Goal: Information Seeking & Learning: Learn about a topic

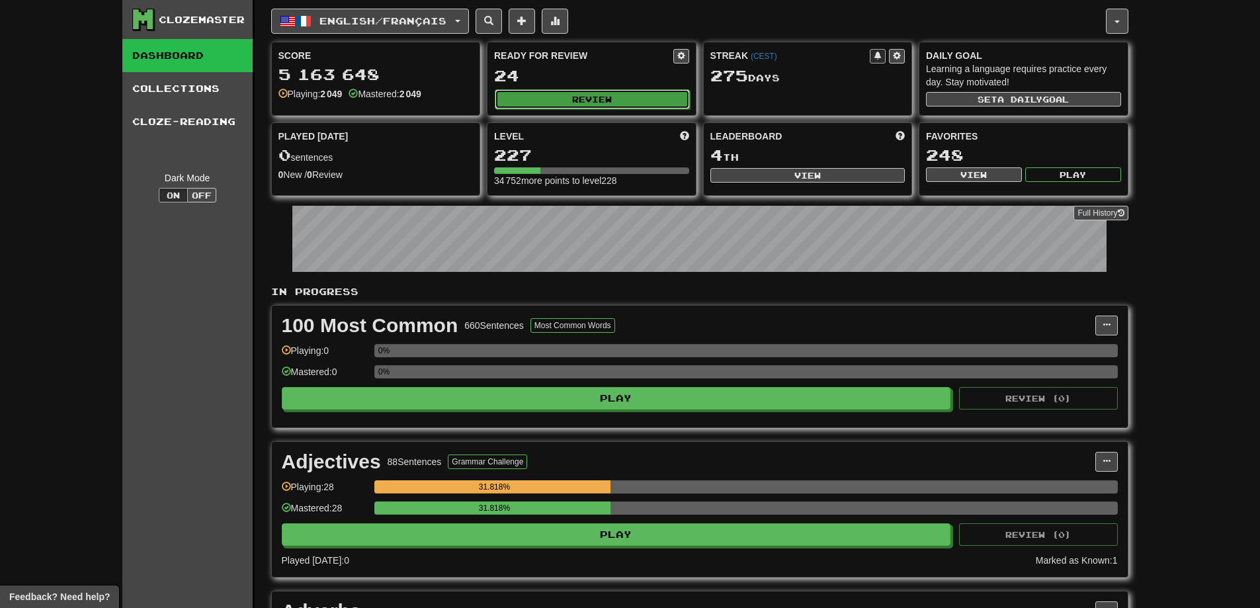
click at [585, 97] on button "Review" at bounding box center [592, 99] width 195 height 20
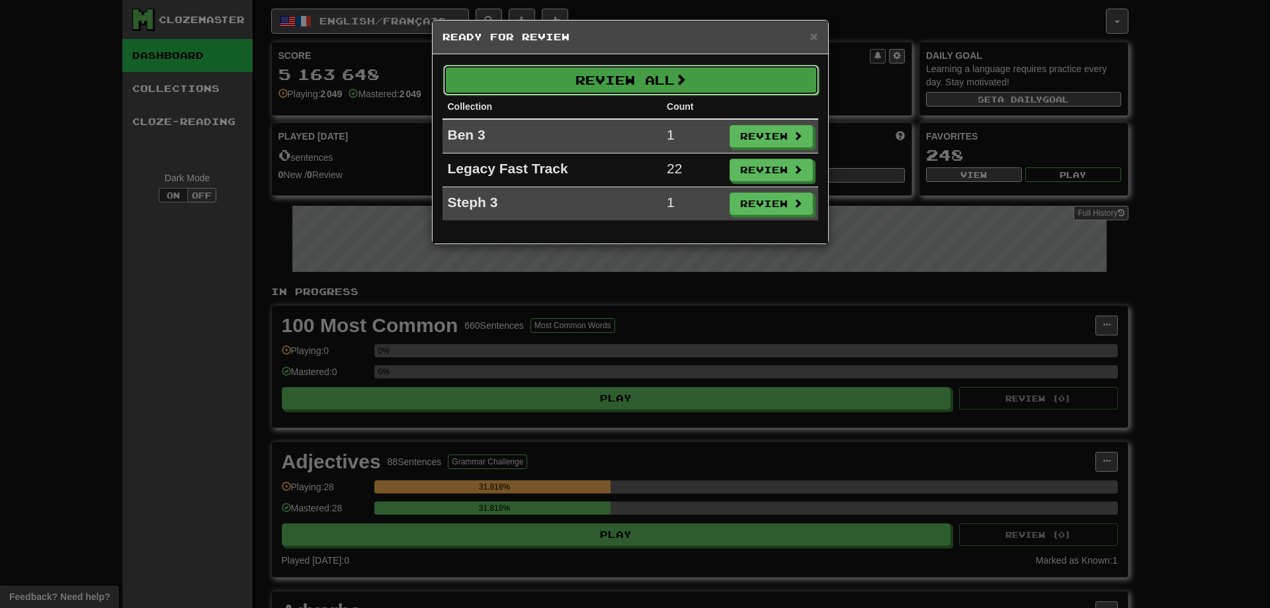
click at [718, 85] on button "Review All" at bounding box center [631, 80] width 376 height 30
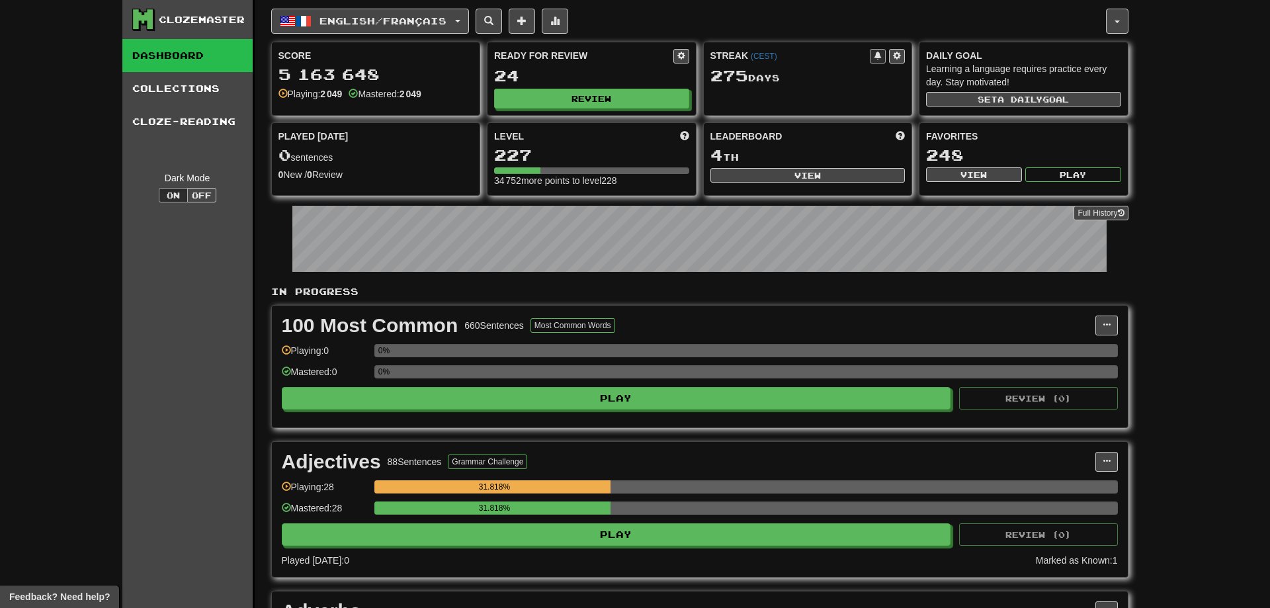
select select "***"
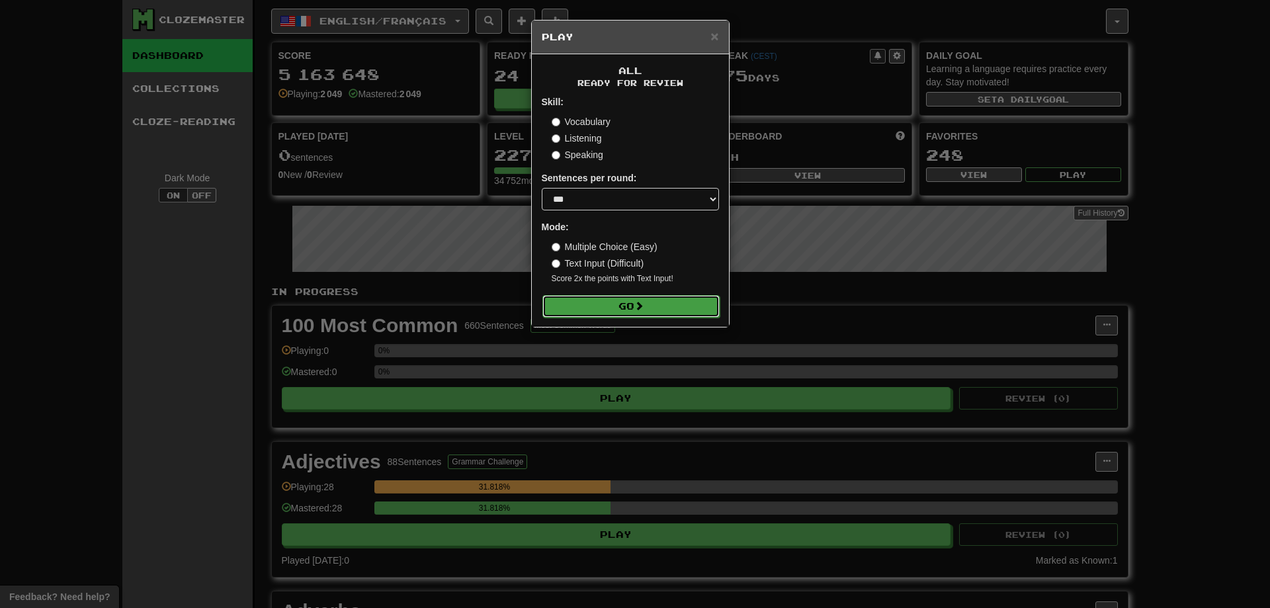
click at [630, 297] on button "Go" at bounding box center [630, 306] width 177 height 22
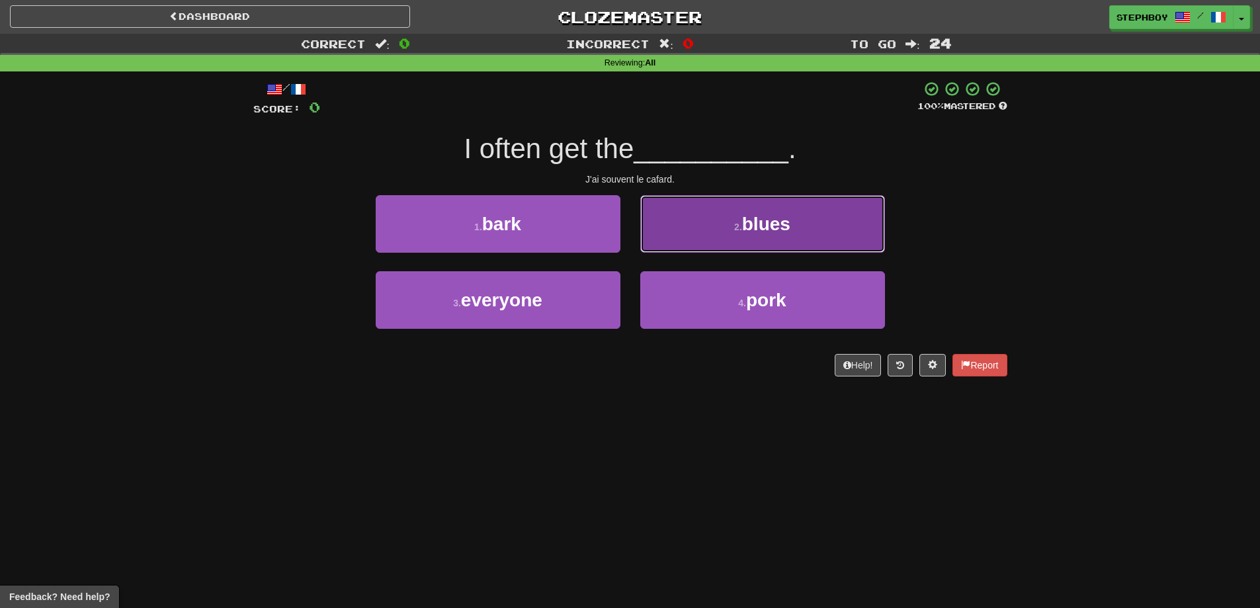
click at [713, 222] on button "2 . blues" at bounding box center [762, 224] width 245 height 58
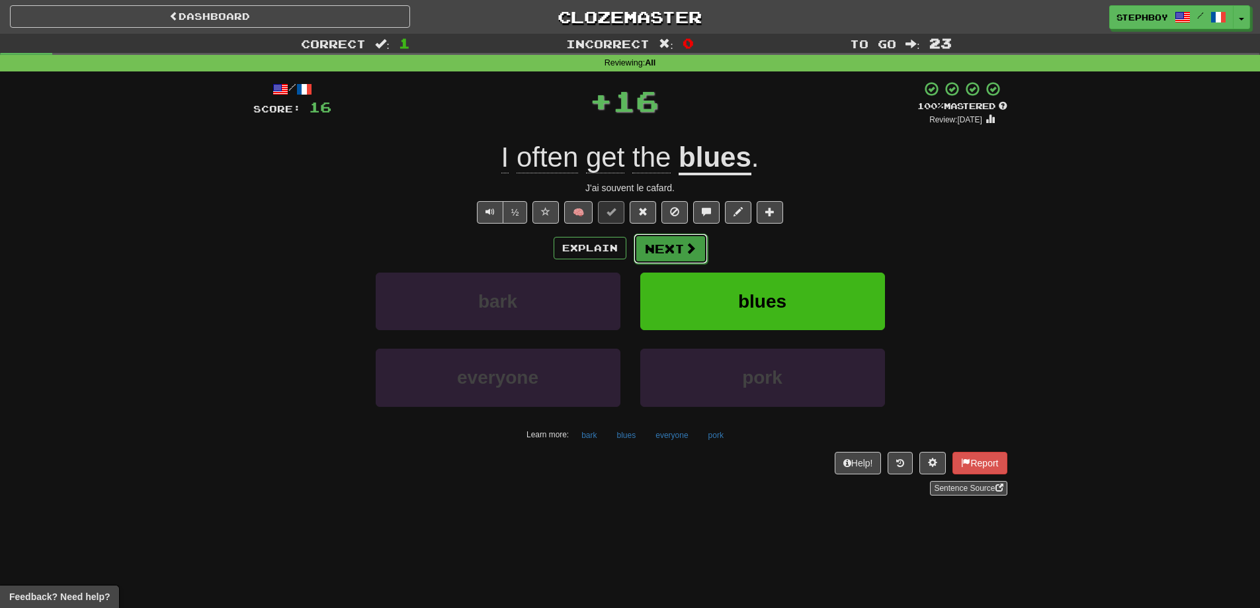
click at [665, 245] on button "Next" at bounding box center [671, 249] width 74 height 30
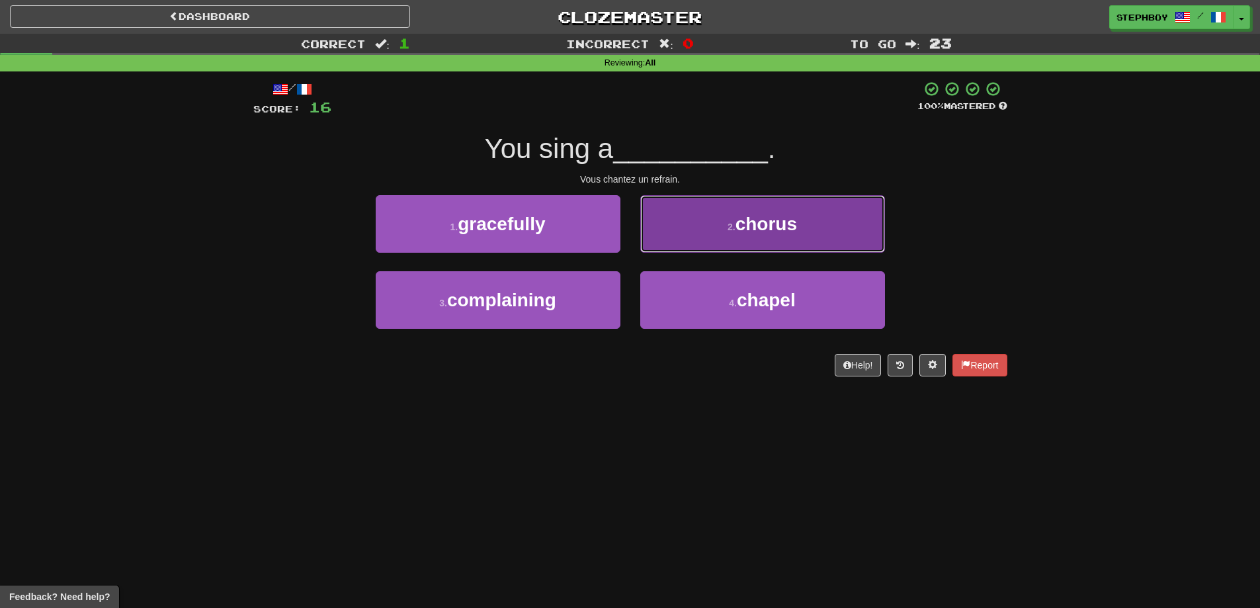
click at [738, 224] on span "chorus" at bounding box center [767, 224] width 62 height 21
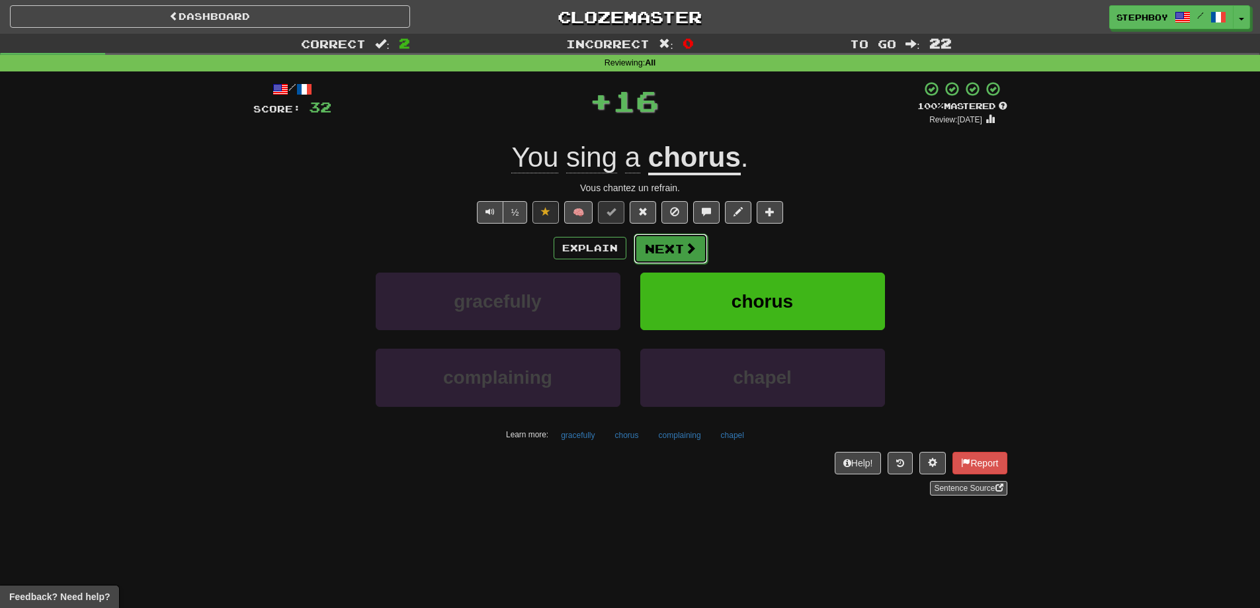
click at [662, 255] on button "Next" at bounding box center [671, 249] width 74 height 30
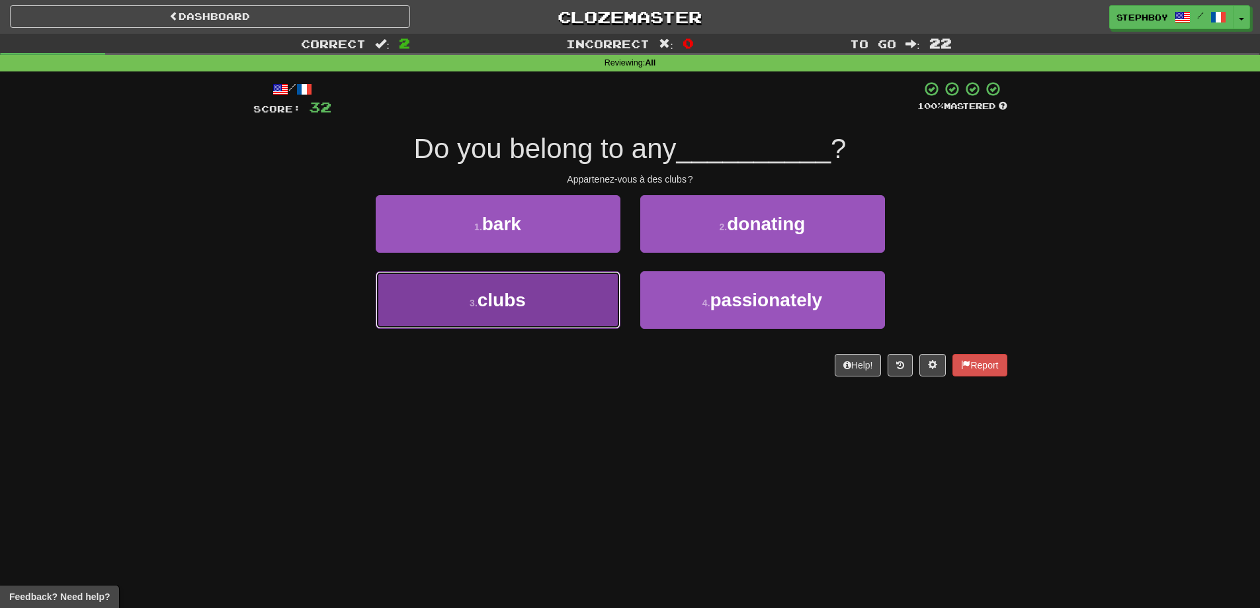
click at [560, 307] on button "3 . clubs" at bounding box center [498, 300] width 245 height 58
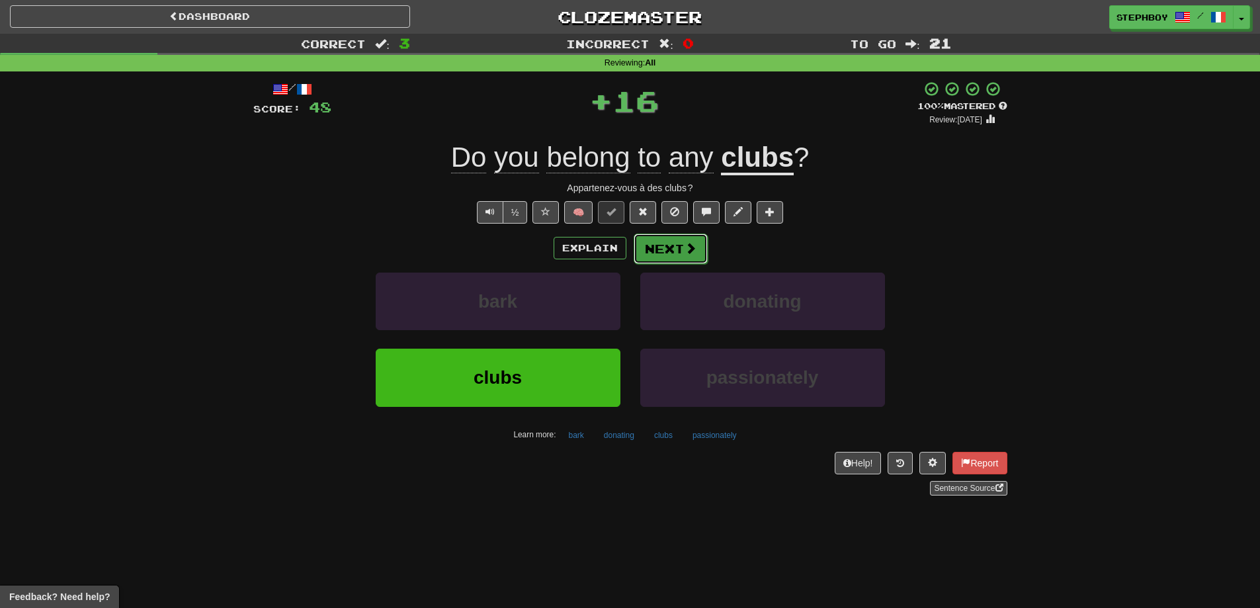
click at [662, 245] on button "Next" at bounding box center [671, 249] width 74 height 30
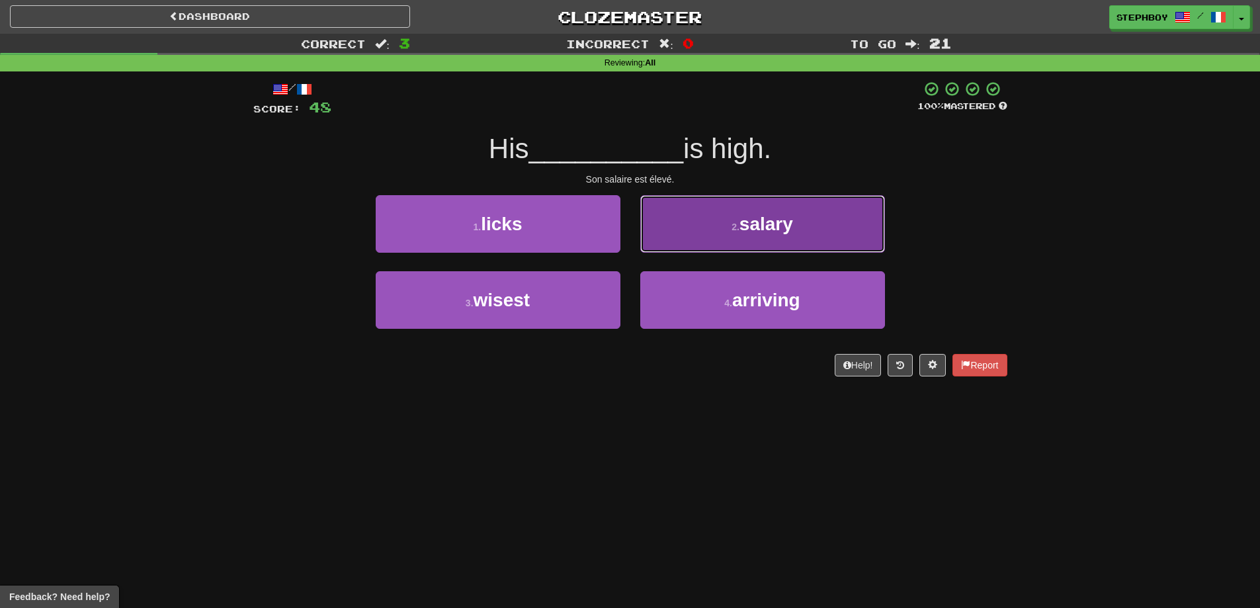
click at [719, 223] on button "2 . salary" at bounding box center [762, 224] width 245 height 58
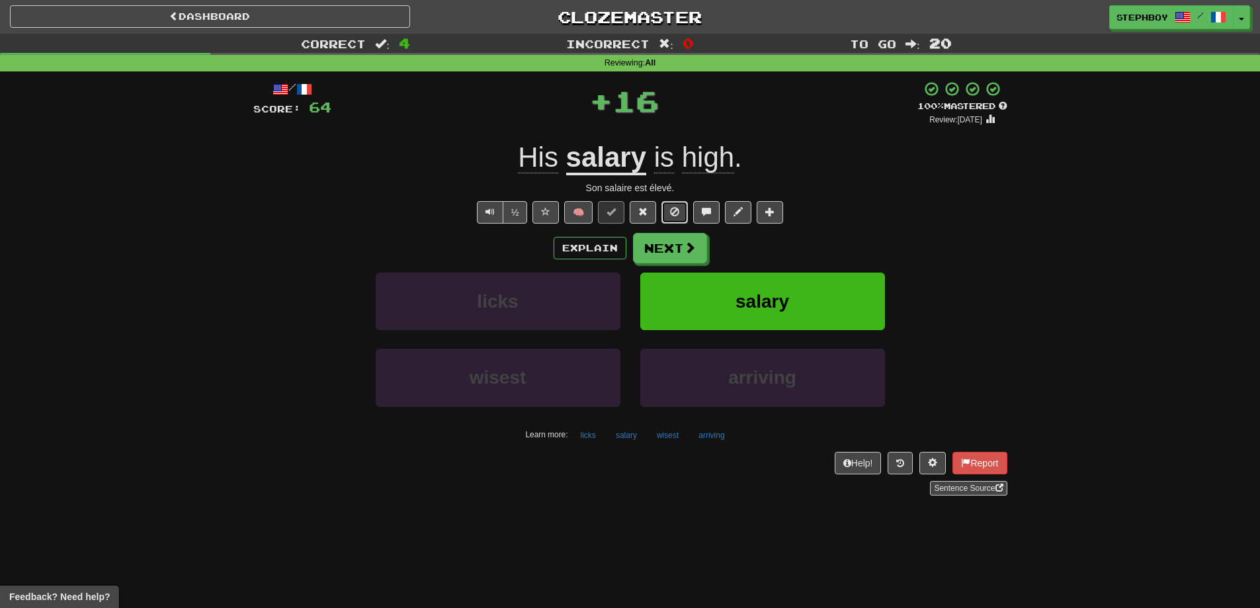
click at [678, 211] on span at bounding box center [674, 211] width 9 height 9
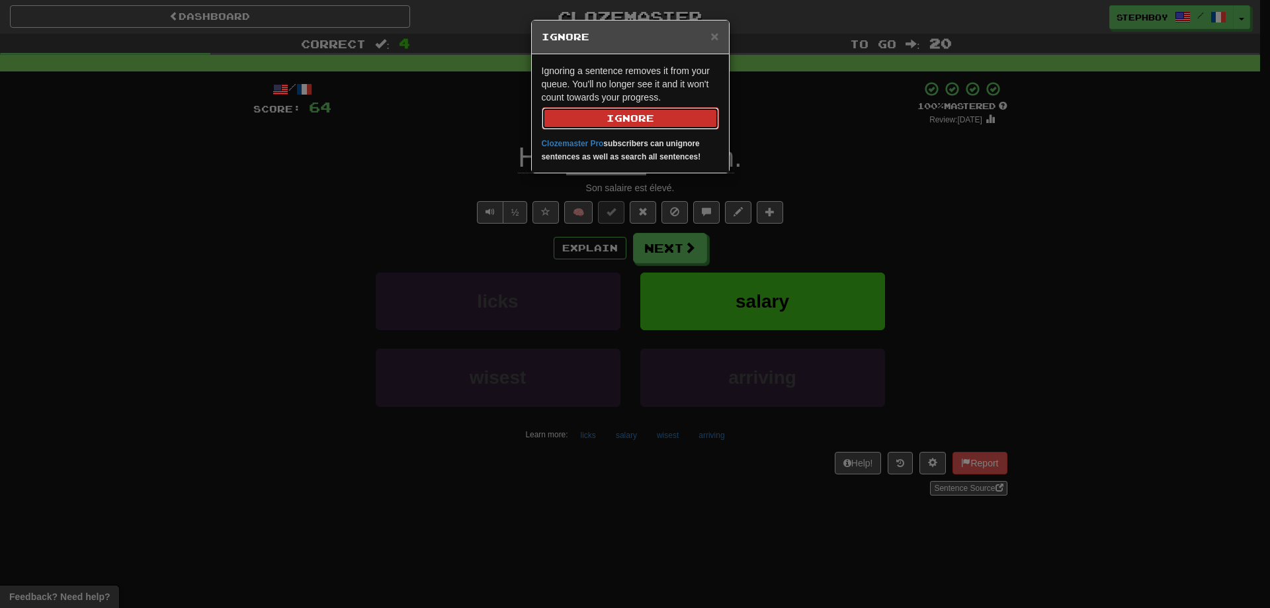
click at [638, 124] on button "Ignore" at bounding box center [630, 118] width 177 height 22
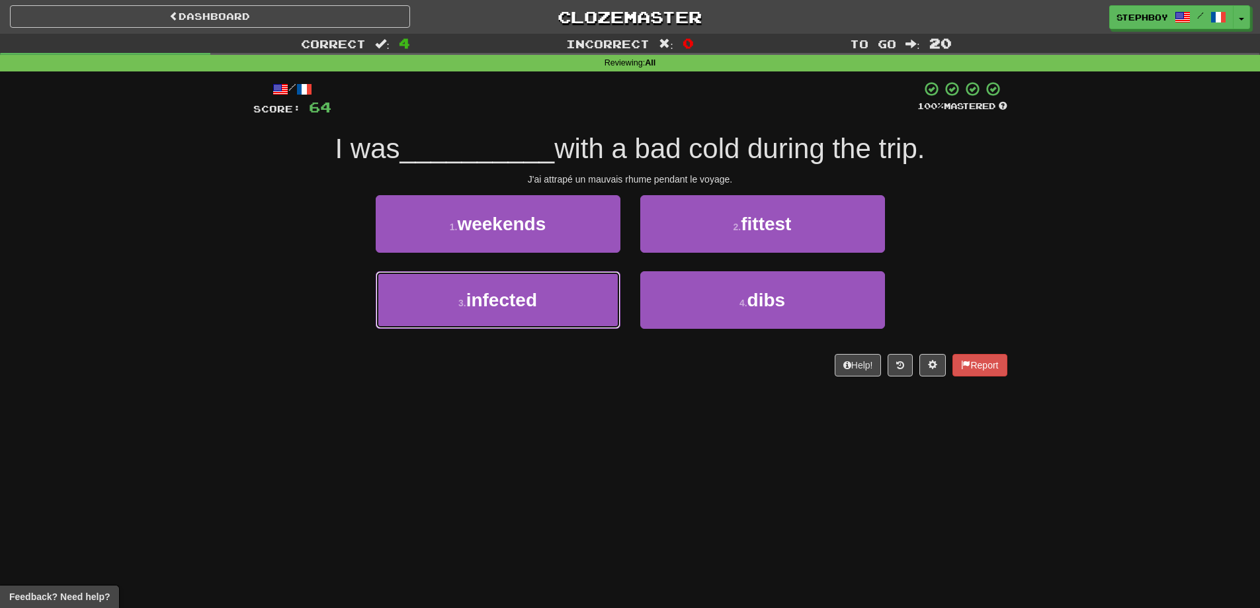
drag, startPoint x: 491, startPoint y: 284, endPoint x: 508, endPoint y: 268, distance: 23.9
click at [491, 283] on button "3 . infected" at bounding box center [498, 300] width 245 height 58
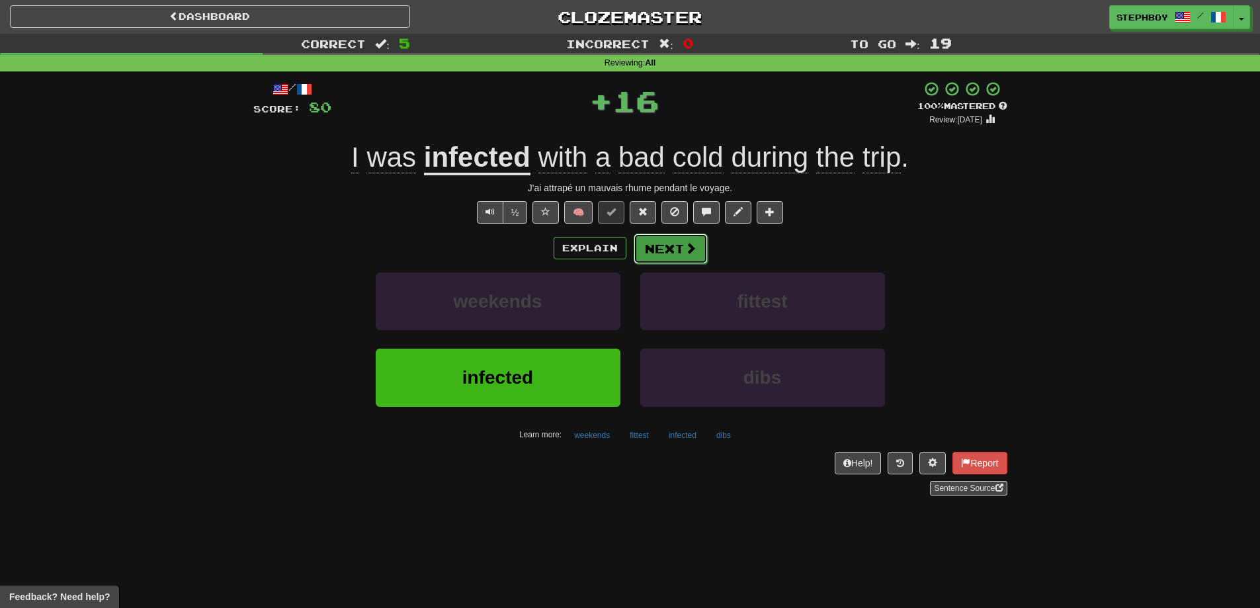
click at [684, 236] on button "Next" at bounding box center [671, 249] width 74 height 30
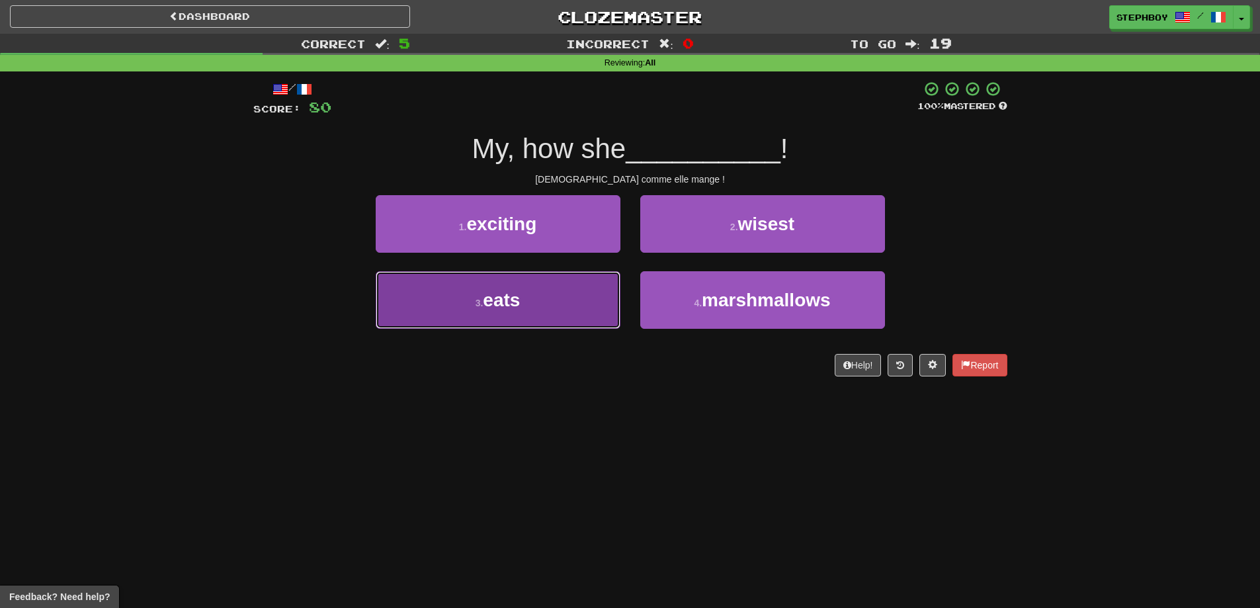
click at [506, 298] on span "eats" at bounding box center [501, 300] width 37 height 21
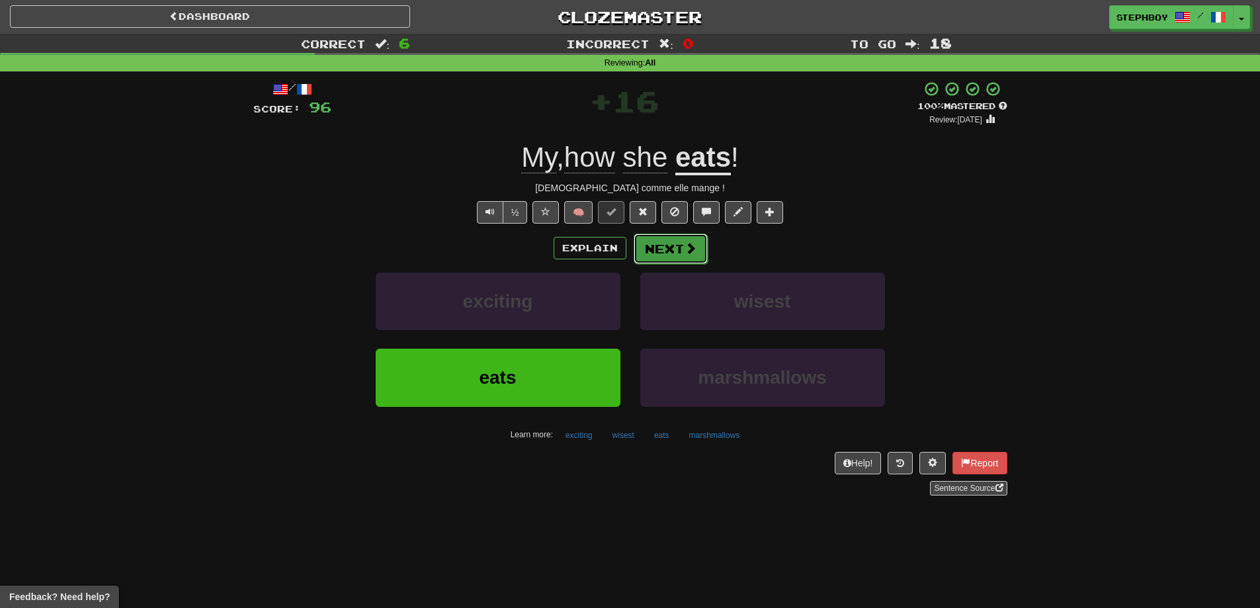
click at [669, 243] on button "Next" at bounding box center [671, 249] width 74 height 30
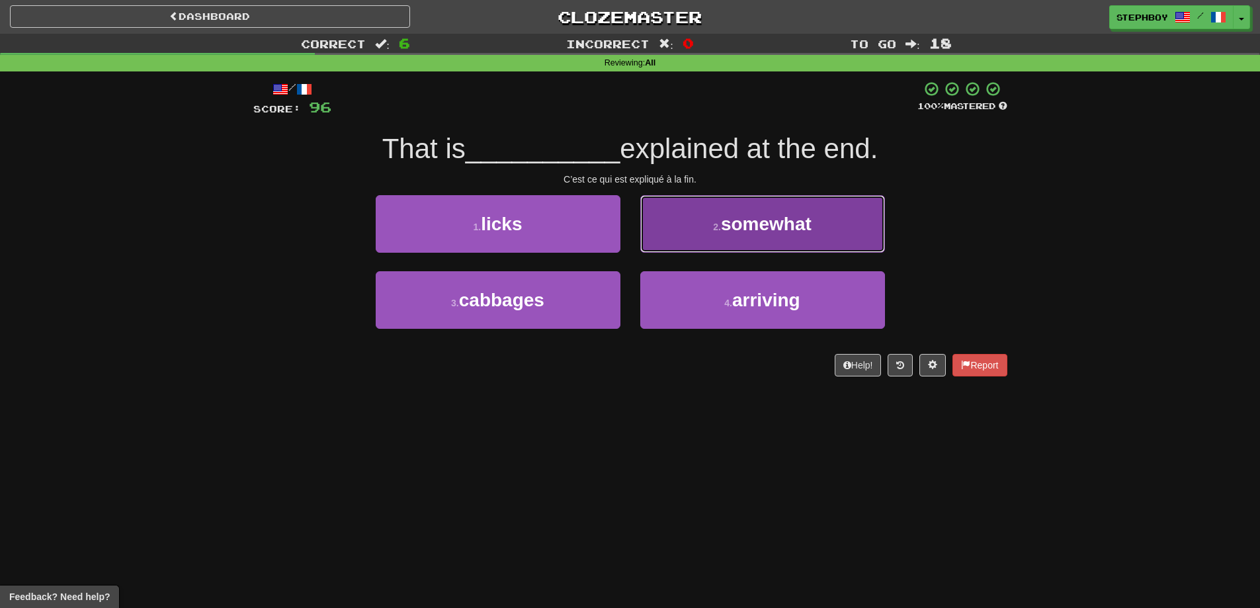
click at [735, 216] on span "somewhat" at bounding box center [766, 224] width 91 height 21
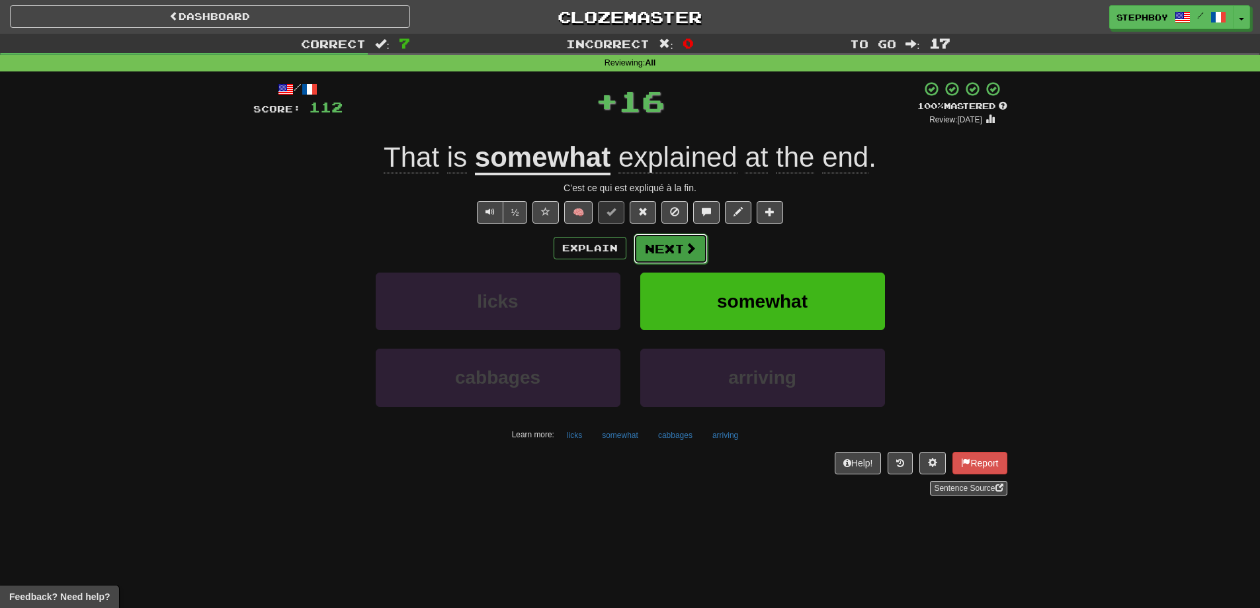
click at [687, 243] on span at bounding box center [691, 248] width 12 height 12
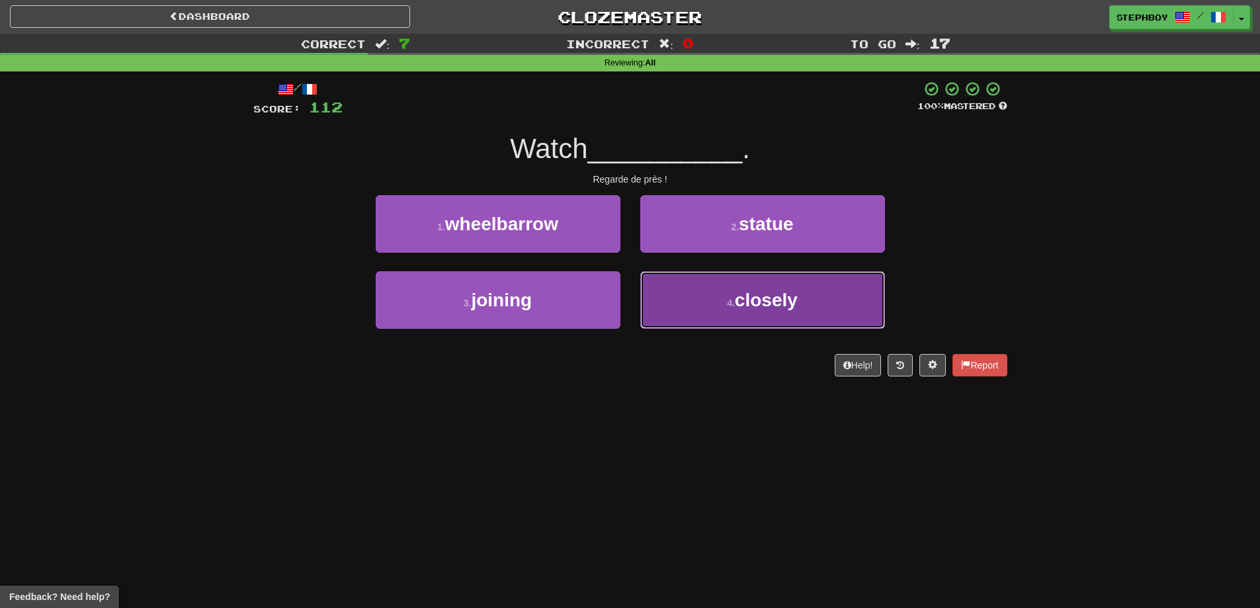
click at [736, 285] on button "4 . closely" at bounding box center [762, 300] width 245 height 58
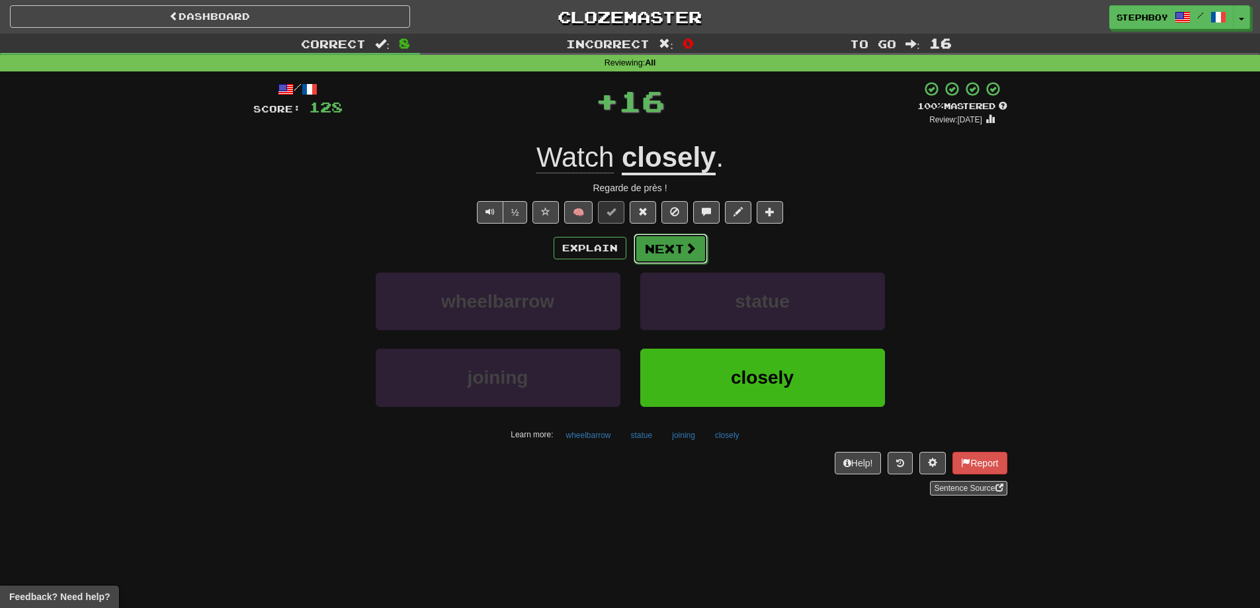
click at [663, 245] on button "Next" at bounding box center [671, 249] width 74 height 30
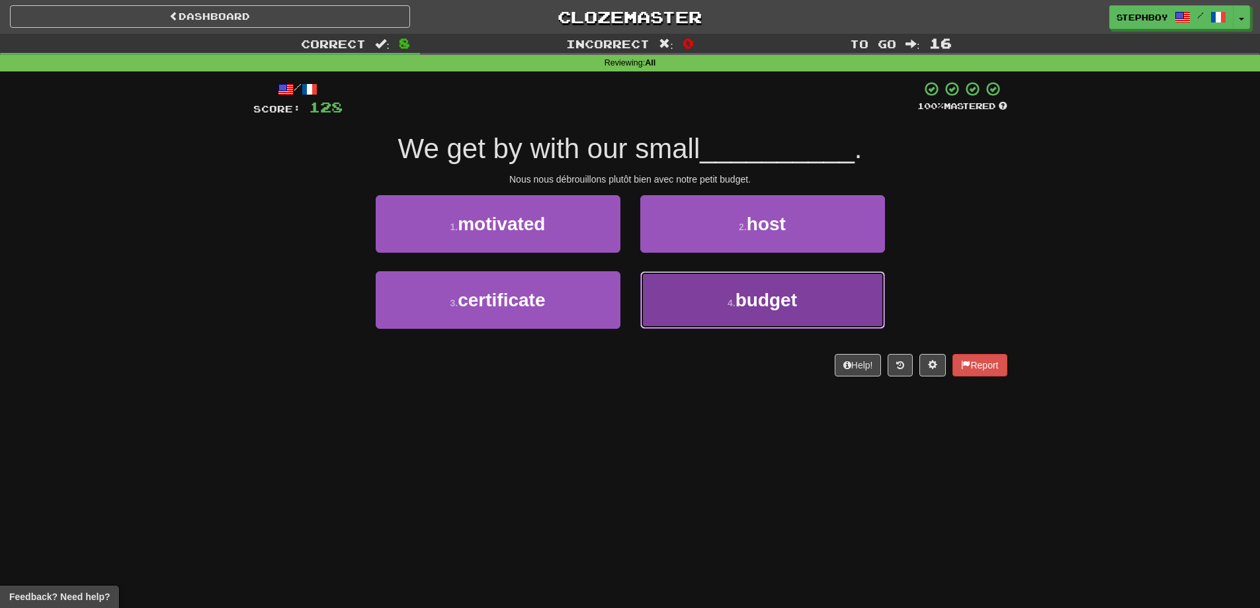
click at [754, 302] on span "budget" at bounding box center [767, 300] width 62 height 21
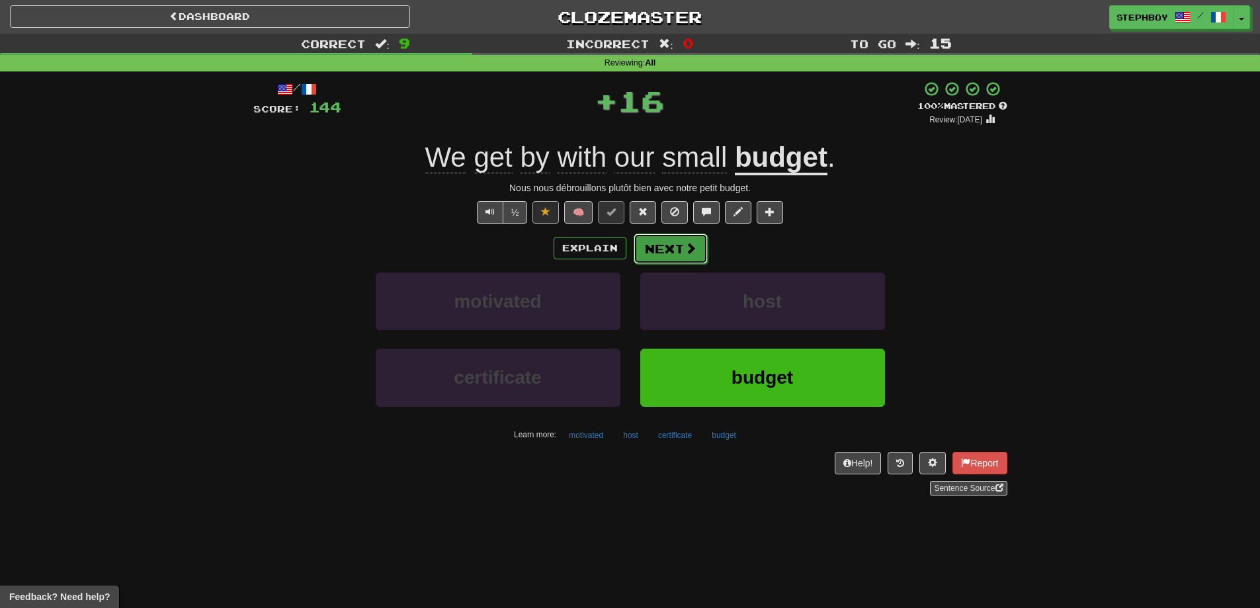
click at [667, 246] on button "Next" at bounding box center [671, 249] width 74 height 30
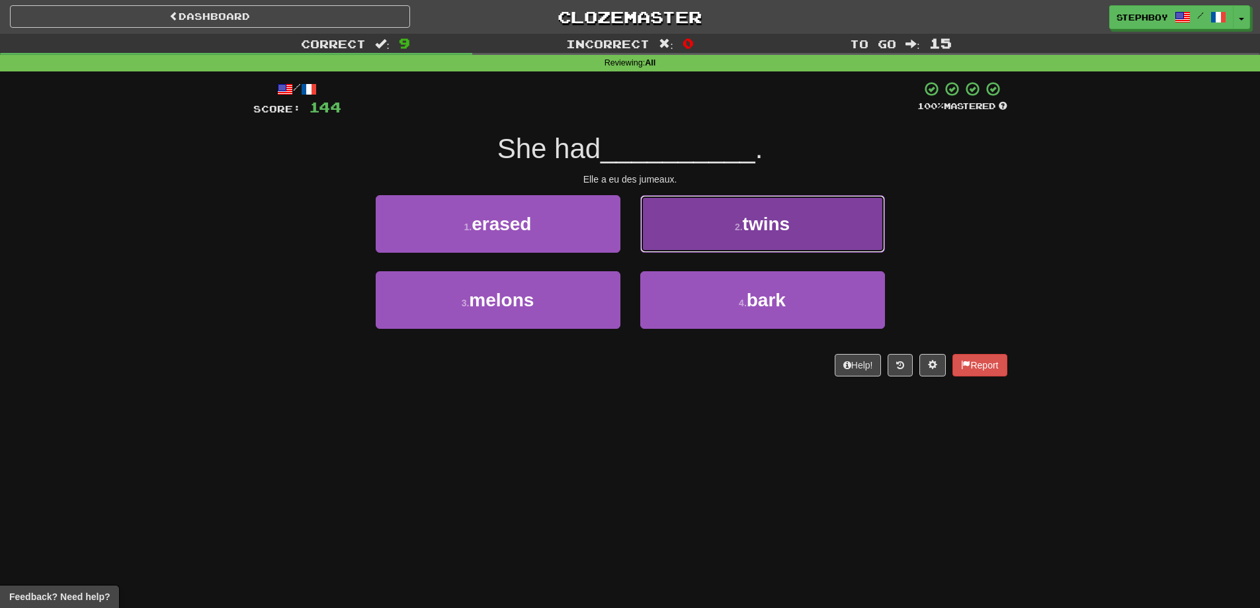
click at [758, 222] on span "twins" at bounding box center [767, 224] width 48 height 21
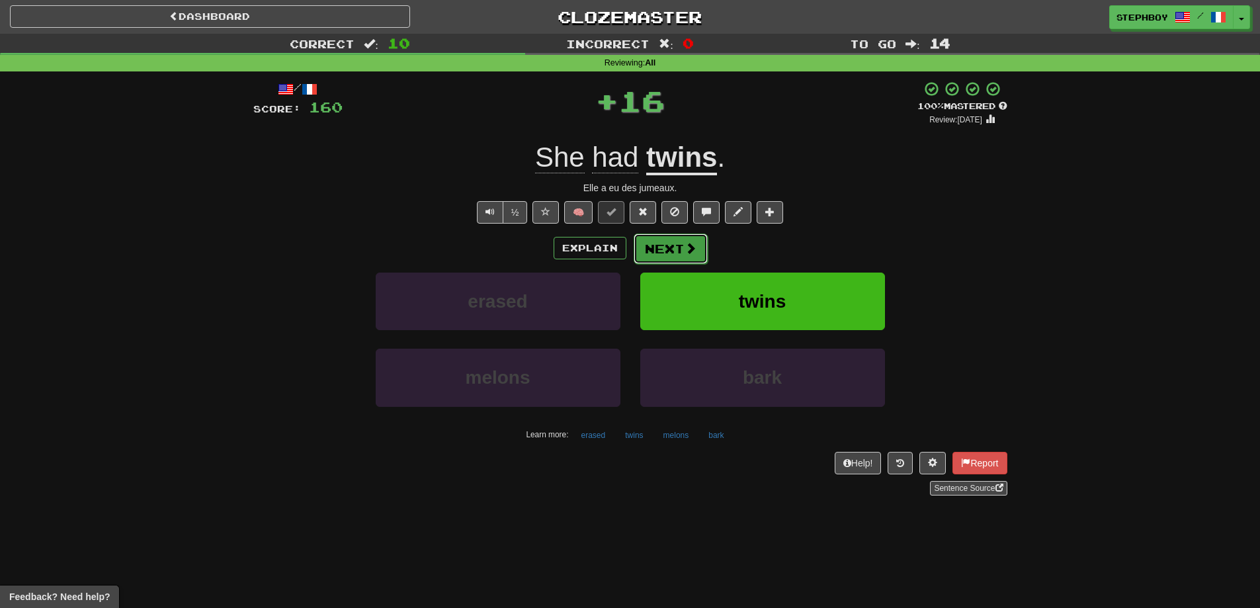
click at [676, 242] on button "Next" at bounding box center [671, 249] width 74 height 30
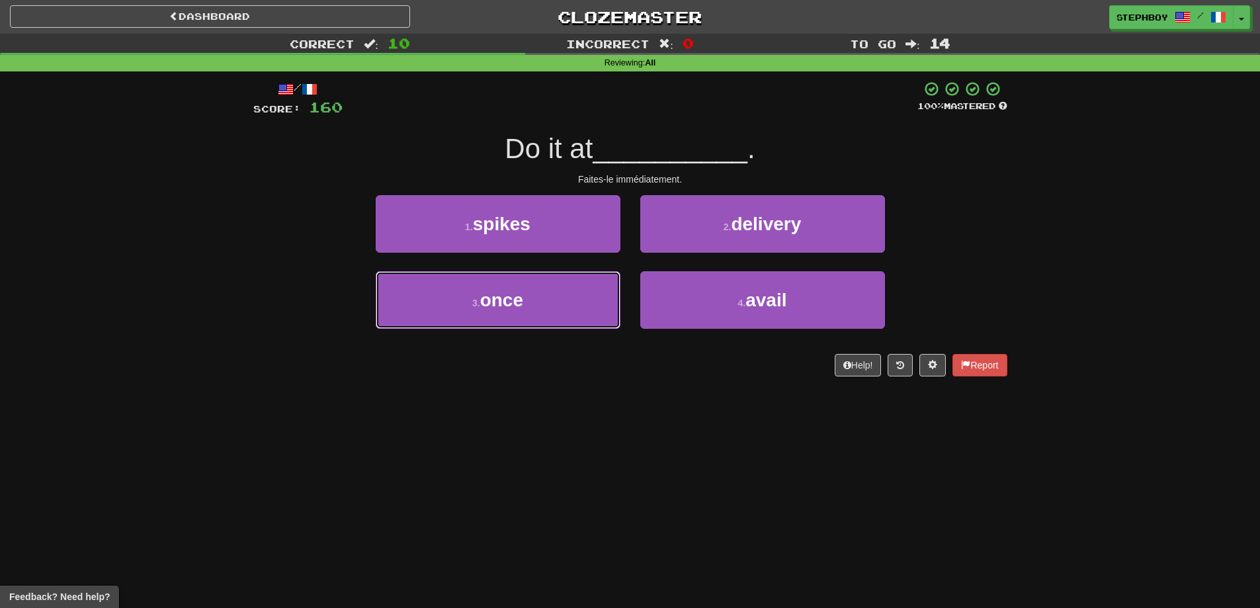
drag, startPoint x: 529, startPoint y: 300, endPoint x: 589, endPoint y: 267, distance: 68.7
click at [529, 300] on button "3 . once" at bounding box center [498, 300] width 245 height 58
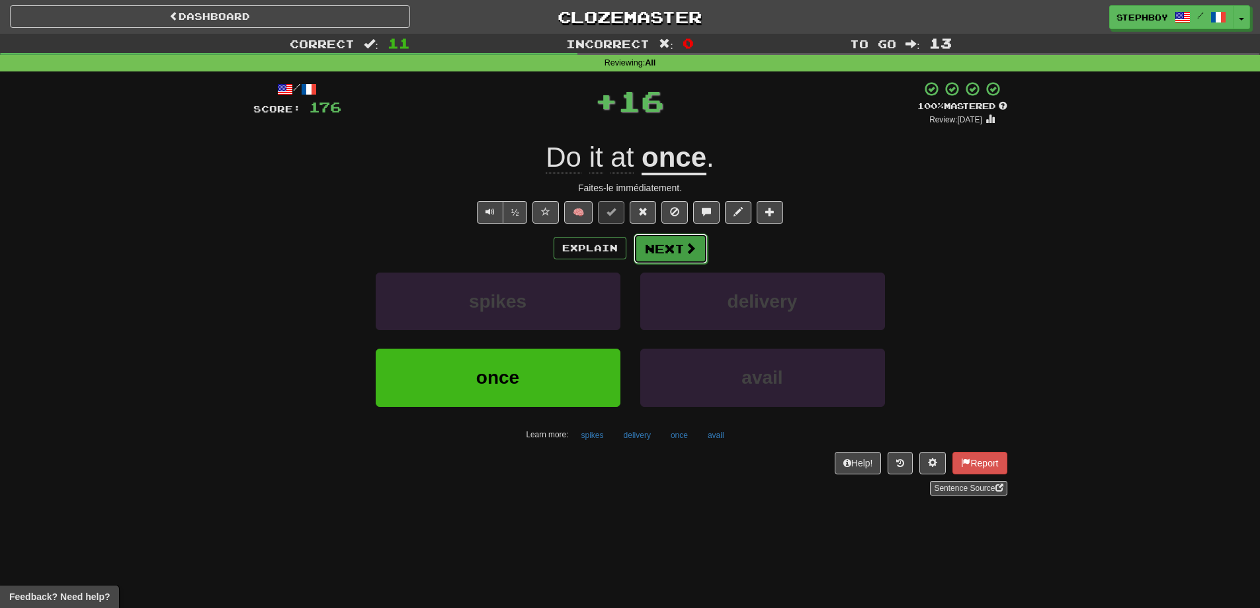
click at [660, 247] on button "Next" at bounding box center [671, 249] width 74 height 30
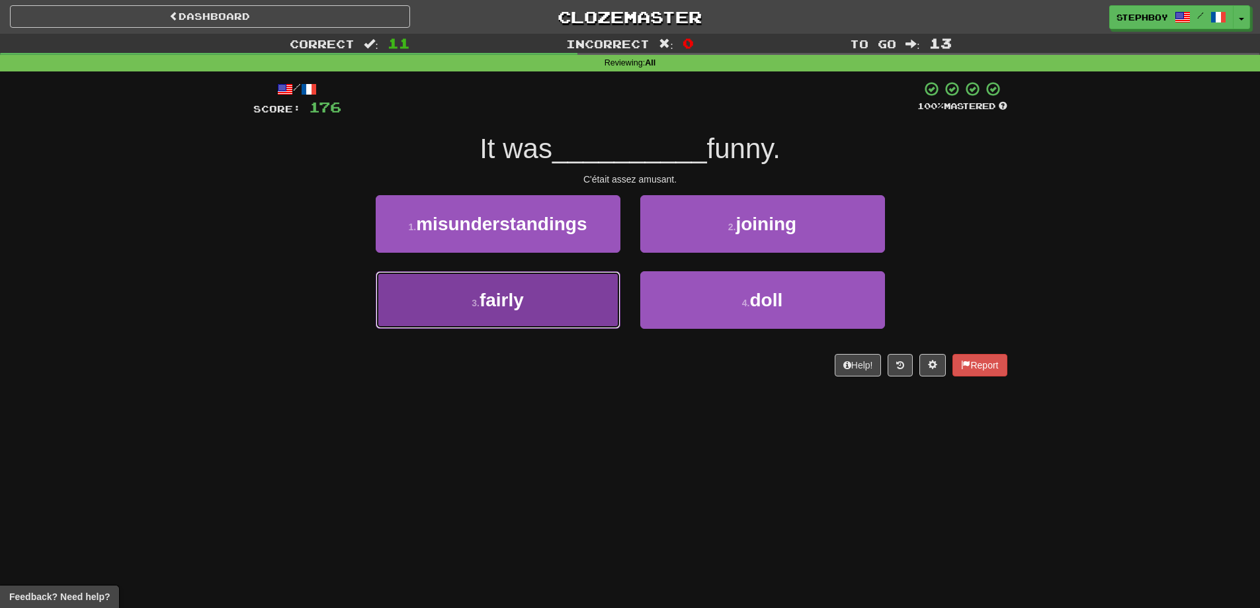
click at [497, 287] on button "3 . fairly" at bounding box center [498, 300] width 245 height 58
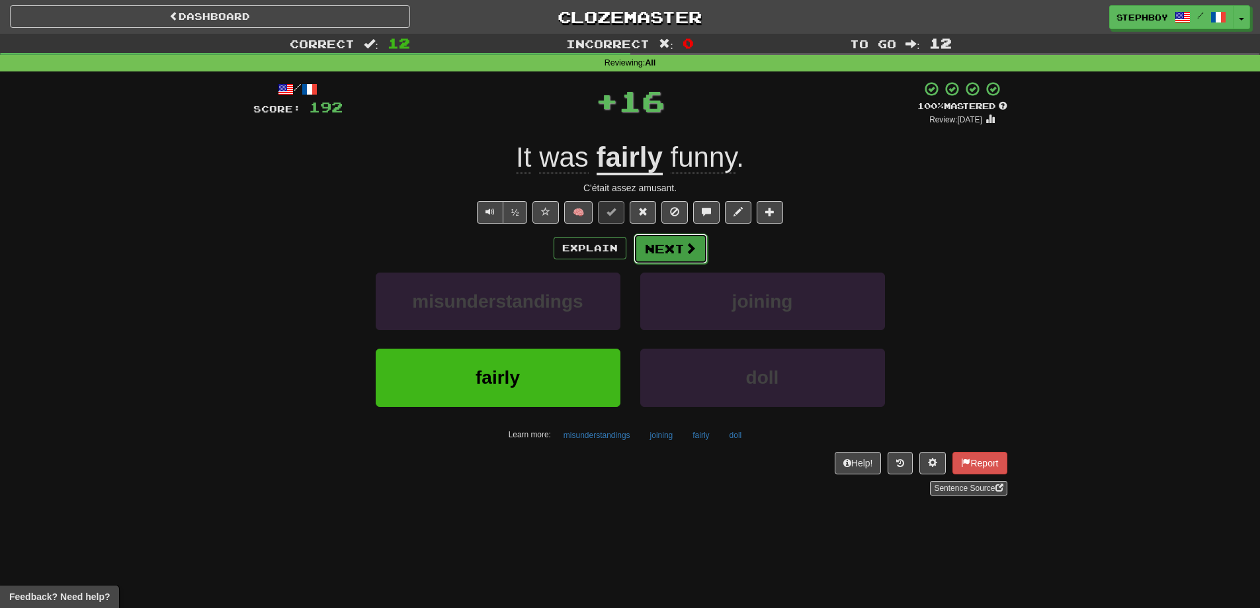
click at [665, 251] on button "Next" at bounding box center [671, 249] width 74 height 30
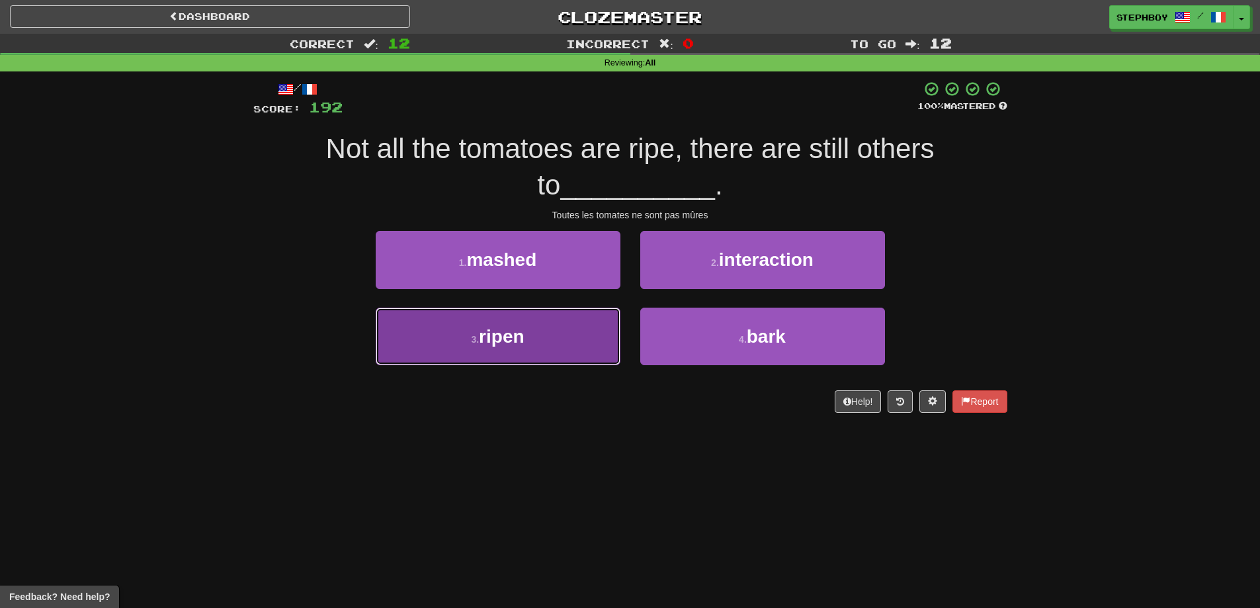
click at [528, 333] on button "3 . ripen" at bounding box center [498, 337] width 245 height 58
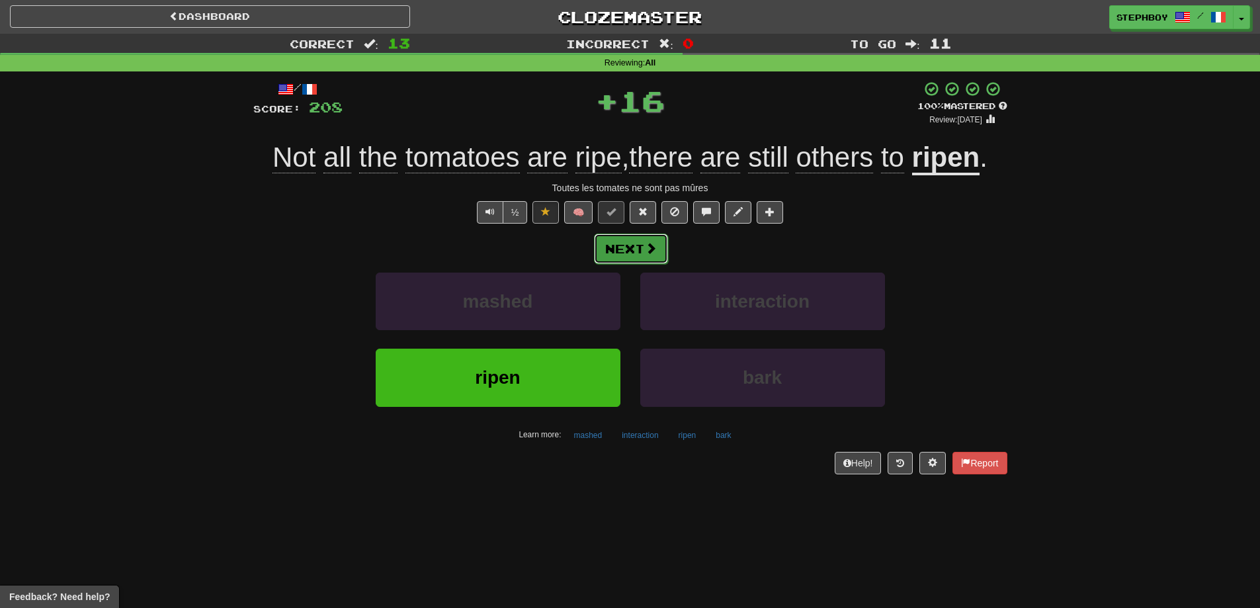
click at [628, 239] on button "Next" at bounding box center [631, 249] width 74 height 30
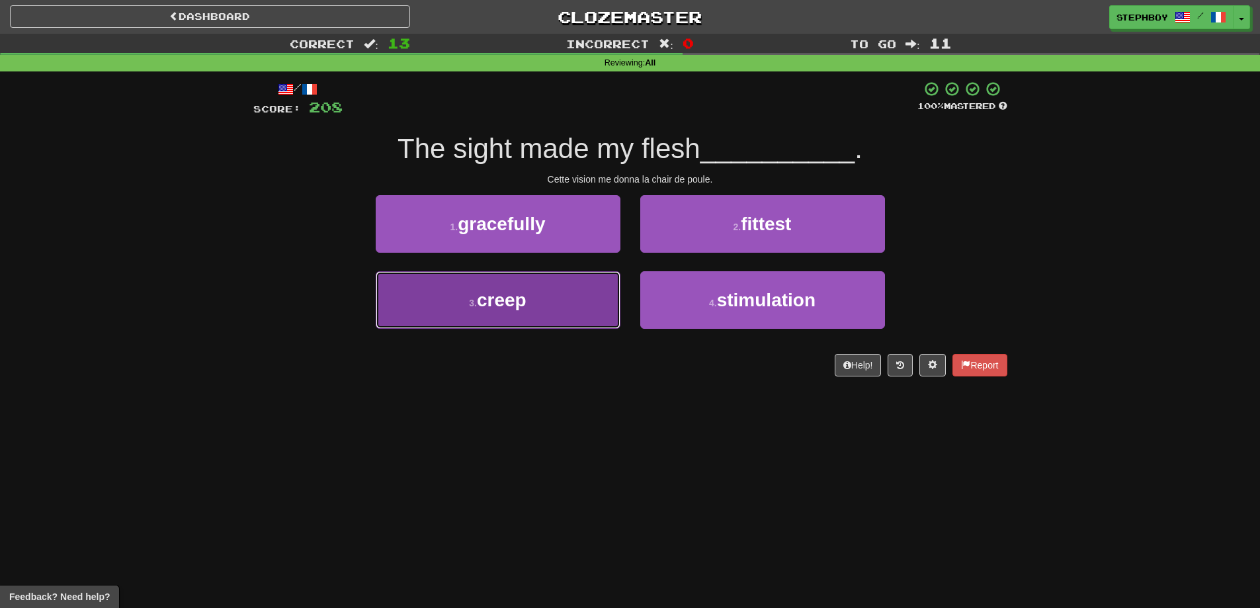
click at [499, 304] on span "creep" at bounding box center [502, 300] width 50 height 21
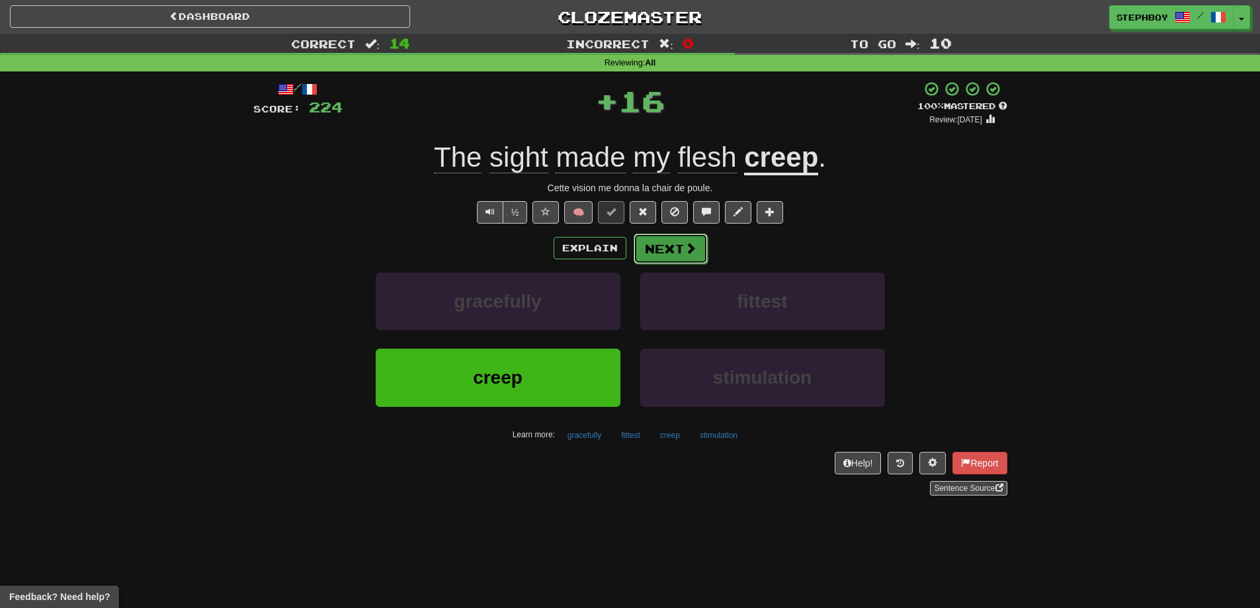
click at [658, 254] on button "Next" at bounding box center [671, 249] width 74 height 30
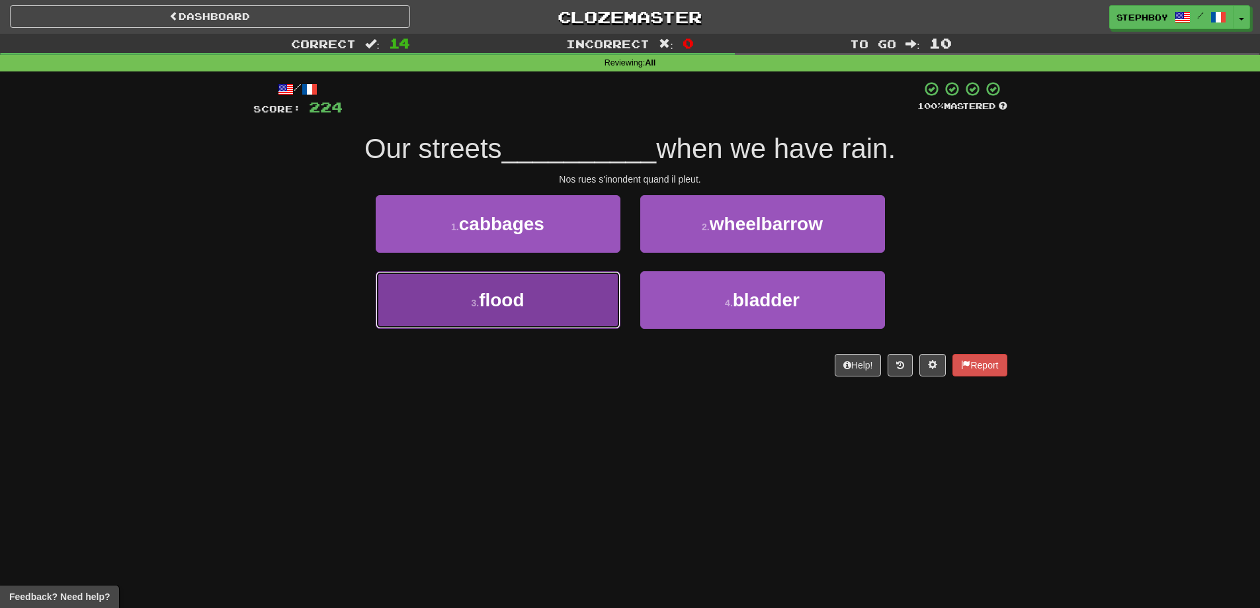
click at [514, 298] on span "flood" at bounding box center [501, 300] width 45 height 21
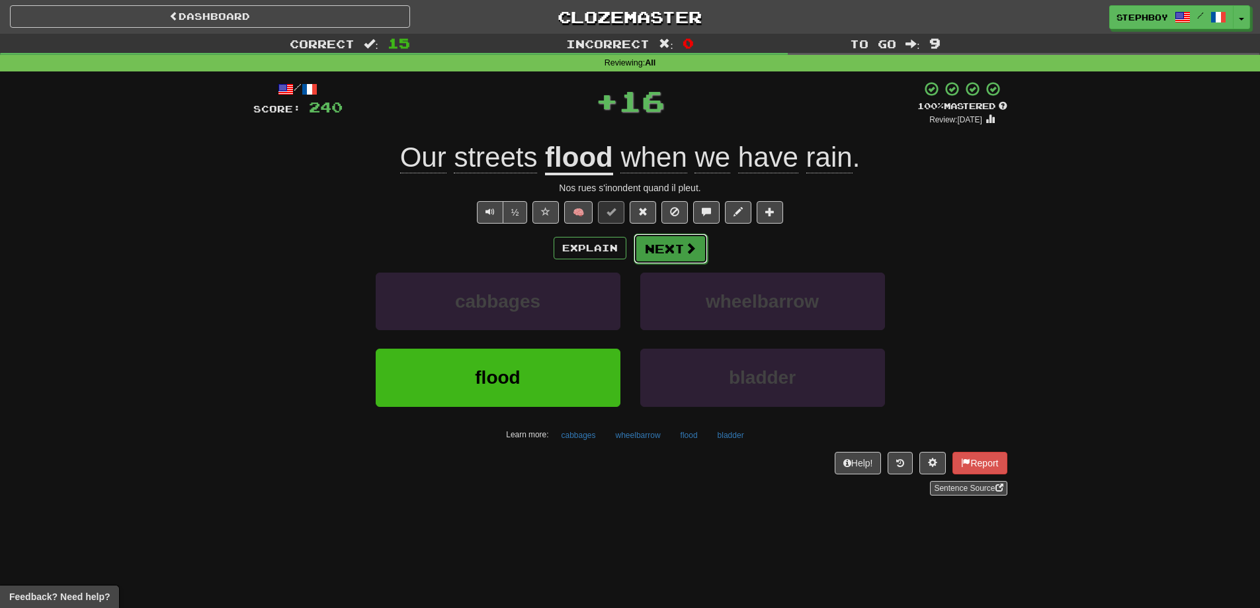
click at [656, 255] on button "Next" at bounding box center [671, 249] width 74 height 30
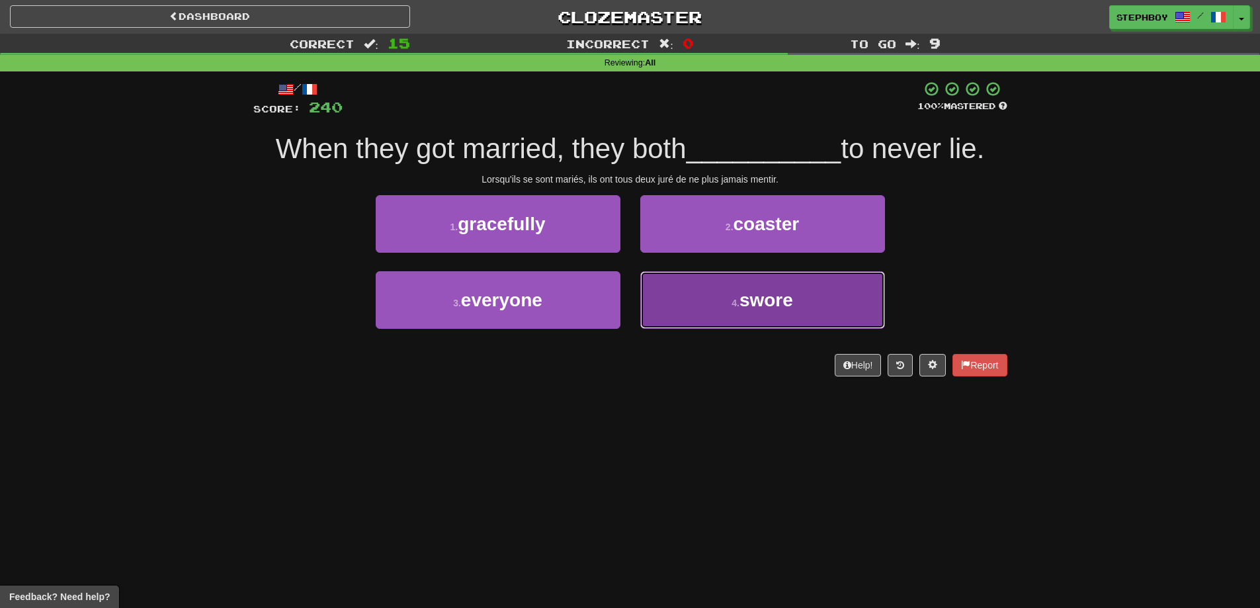
click at [685, 288] on button "4 . swore" at bounding box center [762, 300] width 245 height 58
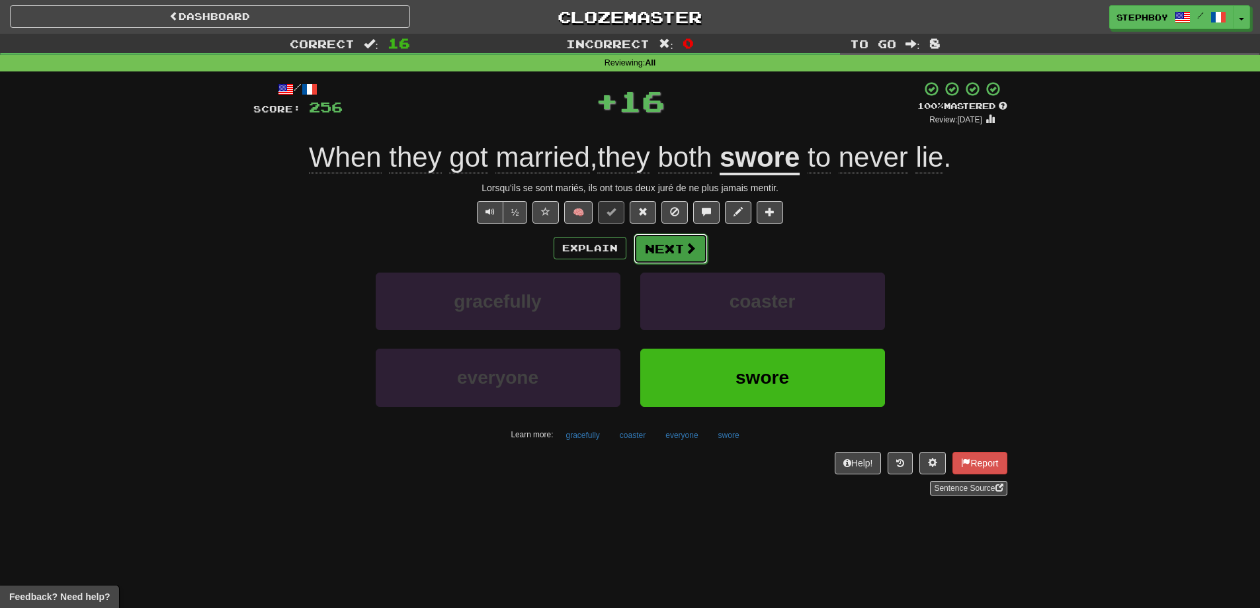
click at [638, 256] on button "Next" at bounding box center [671, 249] width 74 height 30
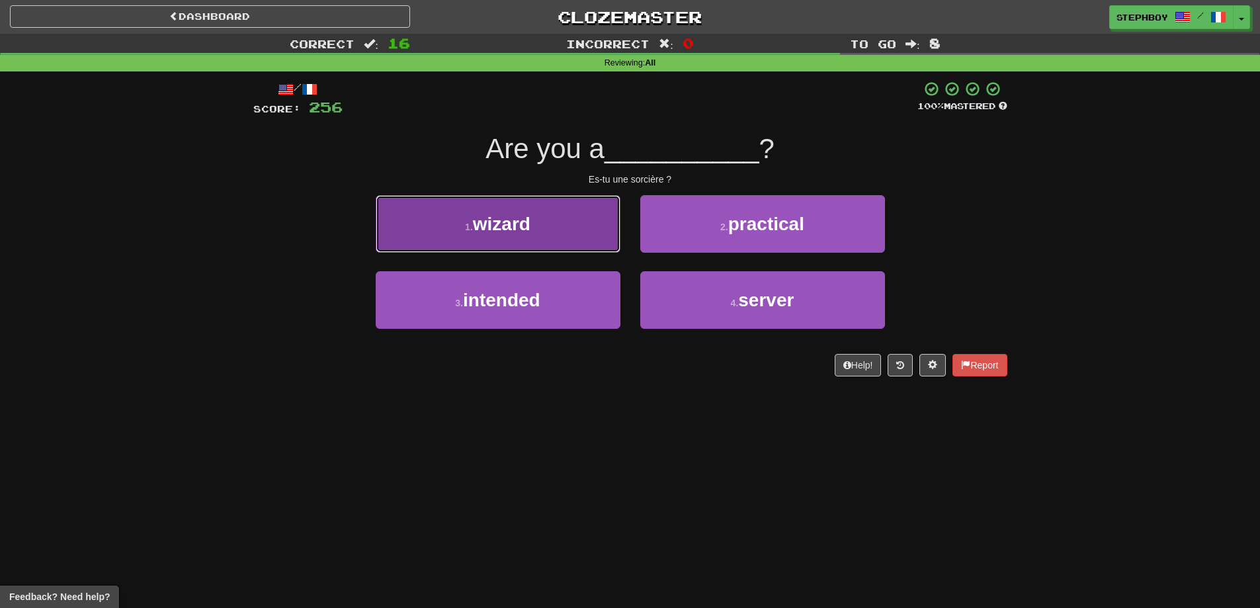
click at [489, 236] on button "1 . wizard" at bounding box center [498, 224] width 245 height 58
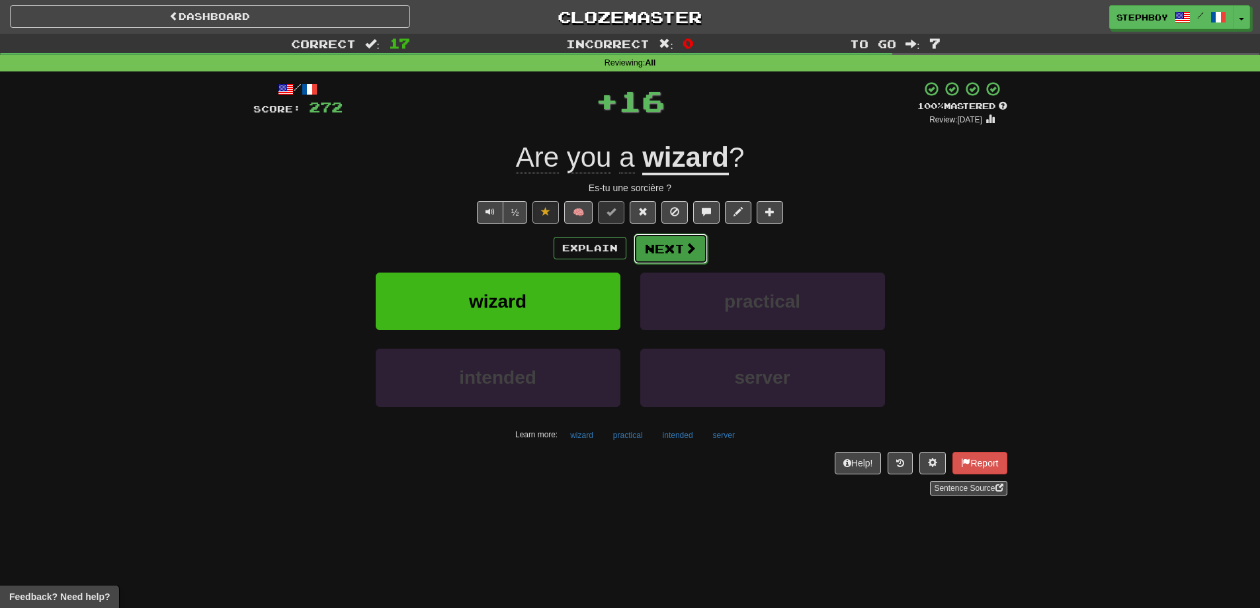
click at [663, 252] on button "Next" at bounding box center [671, 249] width 74 height 30
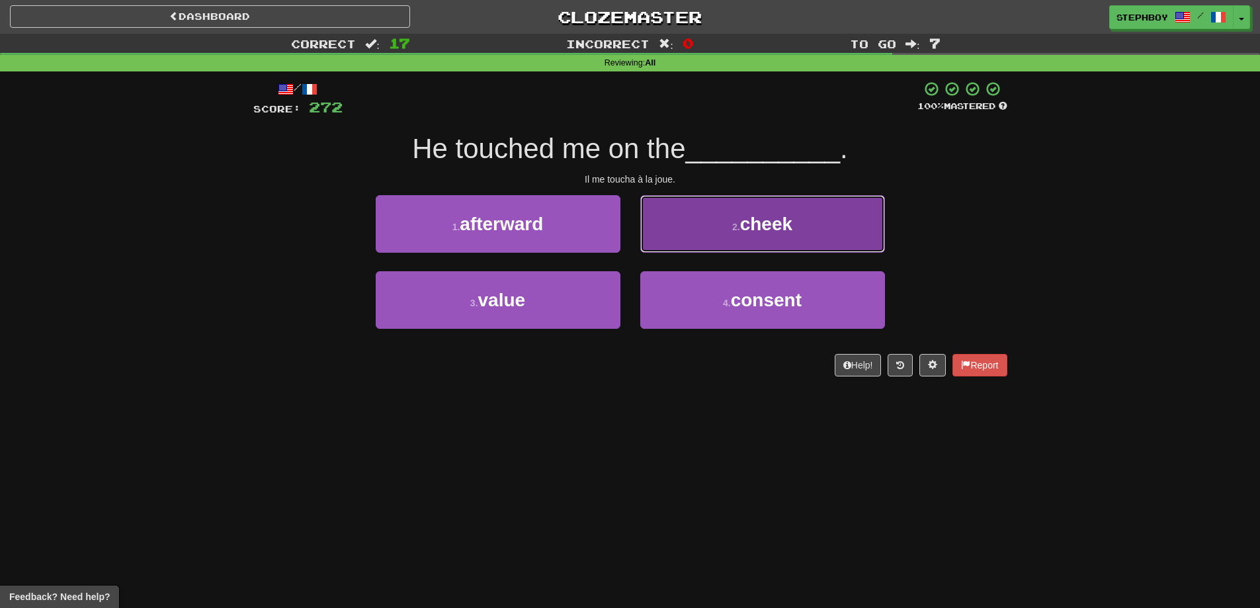
click at [756, 225] on span "cheek" at bounding box center [766, 224] width 52 height 21
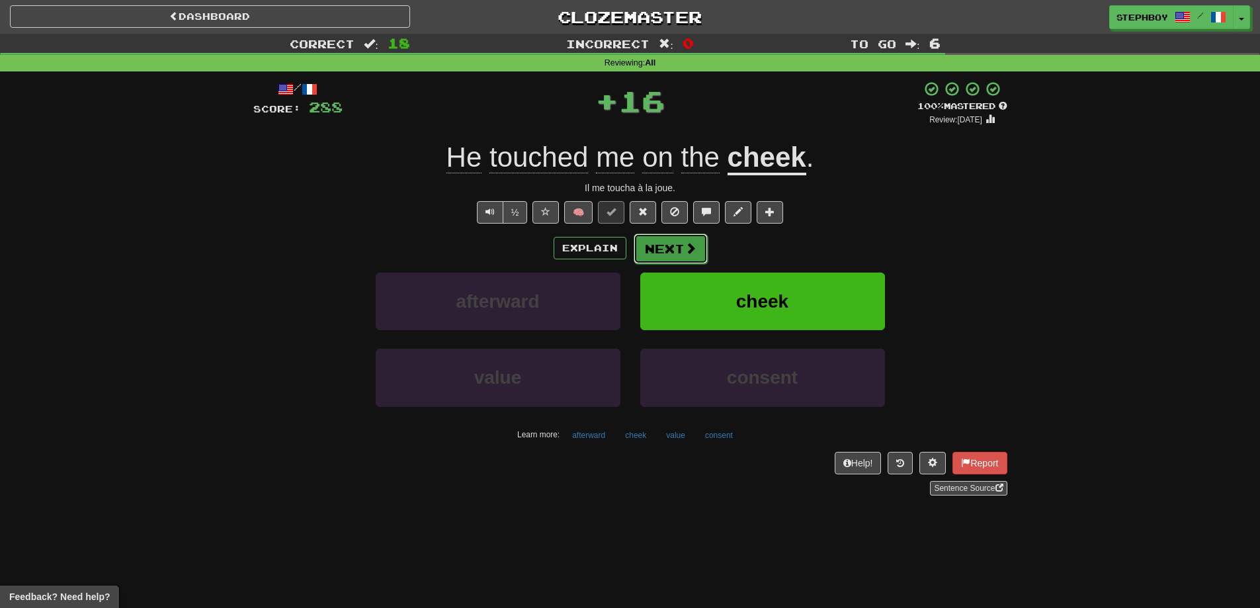
click at [658, 258] on button "Next" at bounding box center [671, 249] width 74 height 30
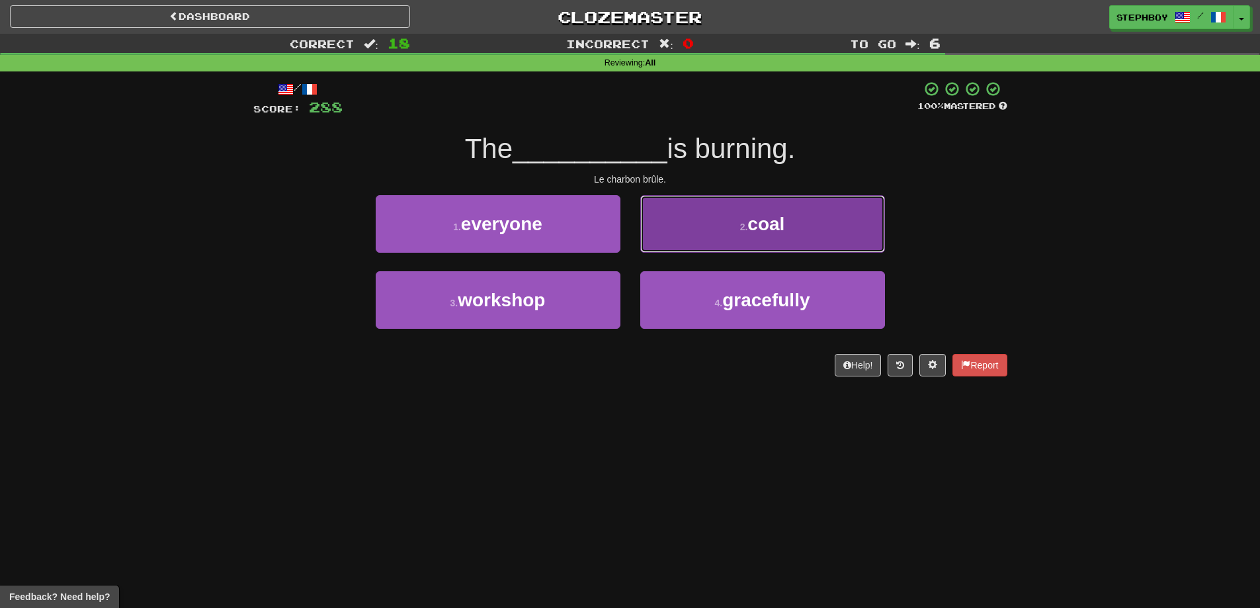
click at [724, 216] on button "2 . coal" at bounding box center [762, 224] width 245 height 58
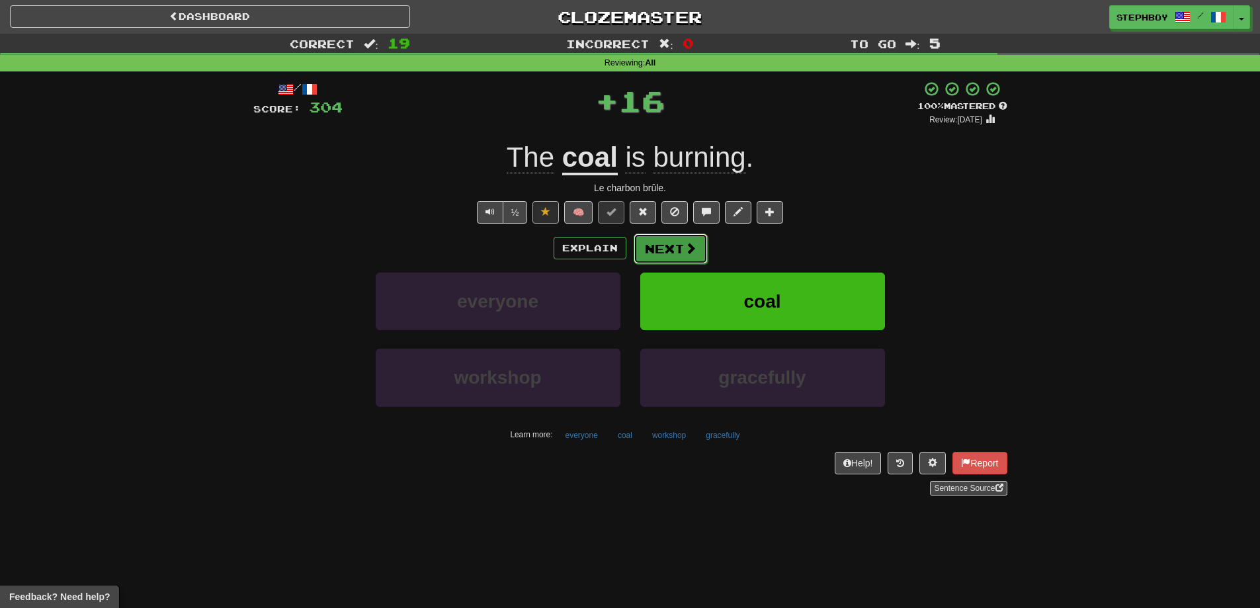
click at [640, 247] on button "Next" at bounding box center [671, 249] width 74 height 30
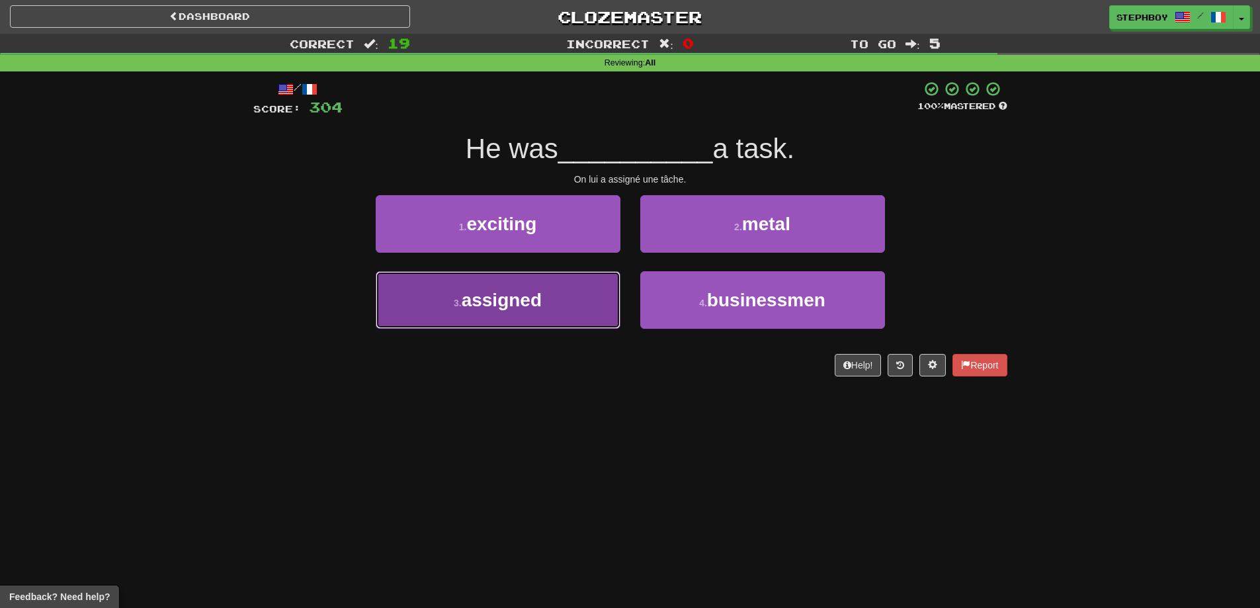
click at [551, 310] on button "3 . assigned" at bounding box center [498, 300] width 245 height 58
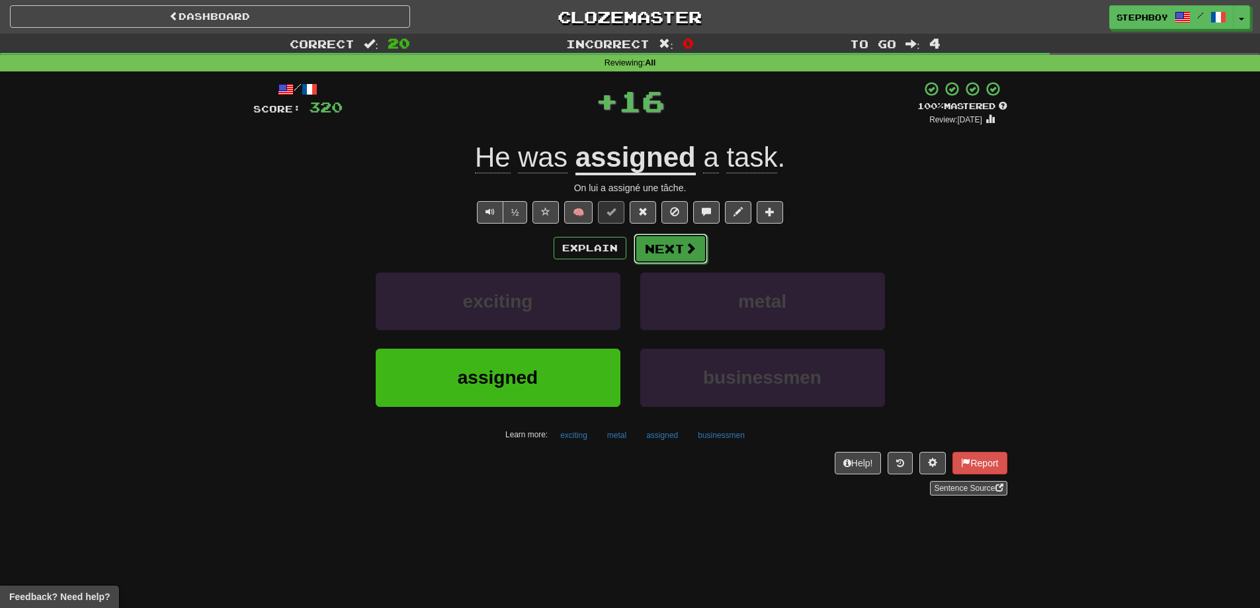
click at [657, 253] on button "Next" at bounding box center [671, 249] width 74 height 30
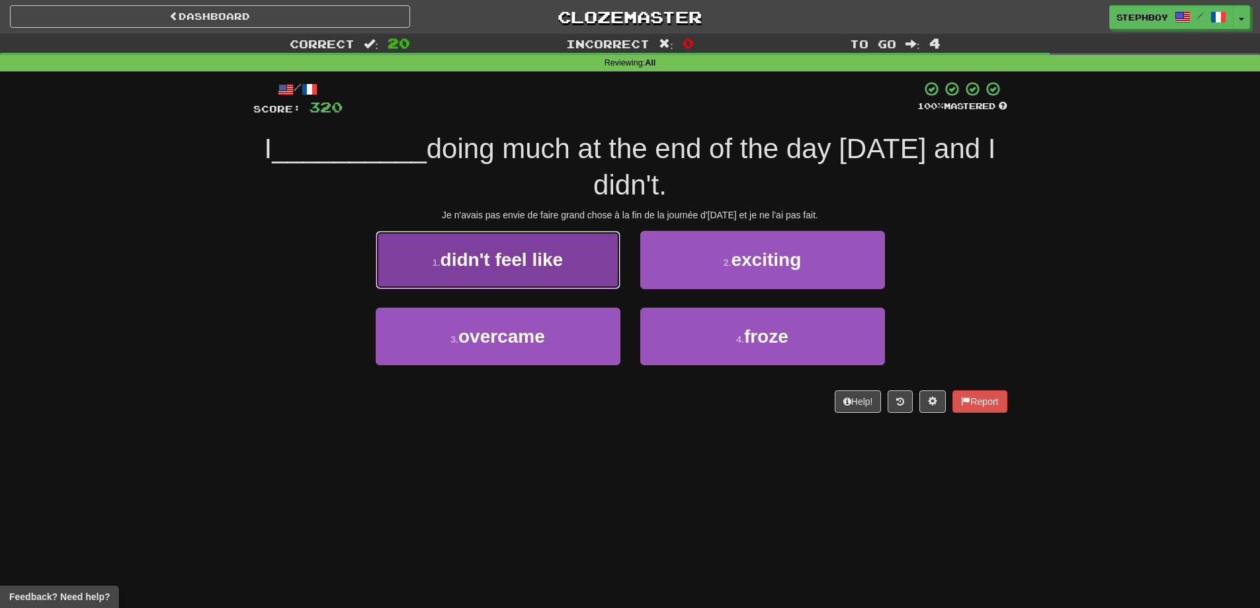
click at [471, 253] on span "didn't feel like" at bounding box center [502, 259] width 123 height 21
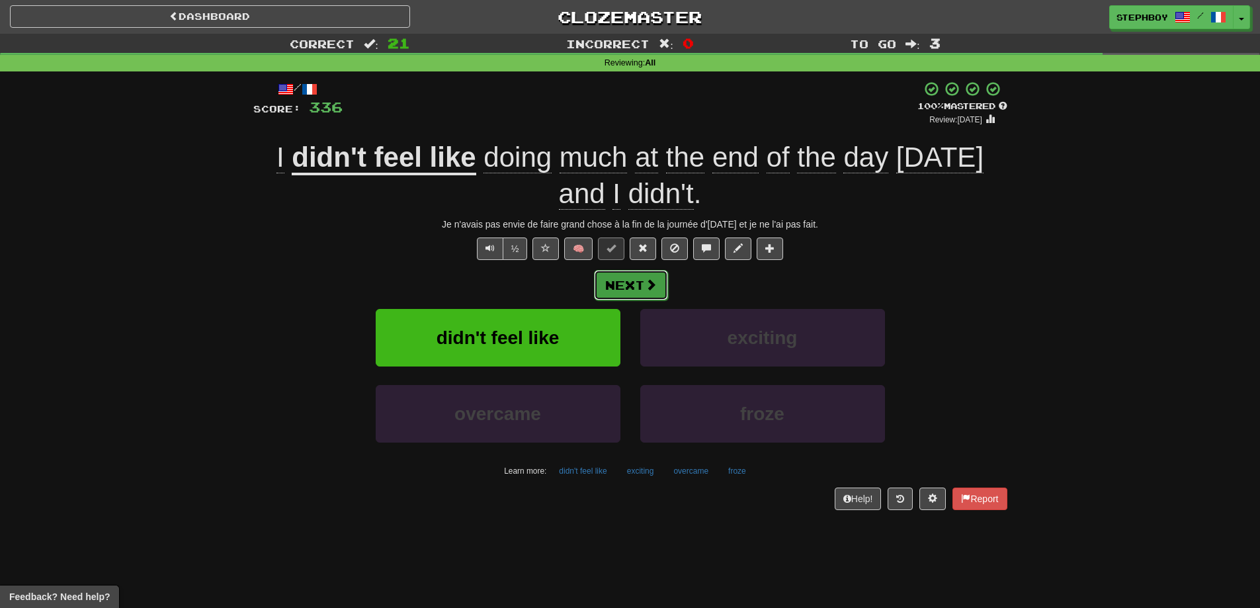
click at [636, 284] on button "Next" at bounding box center [631, 285] width 74 height 30
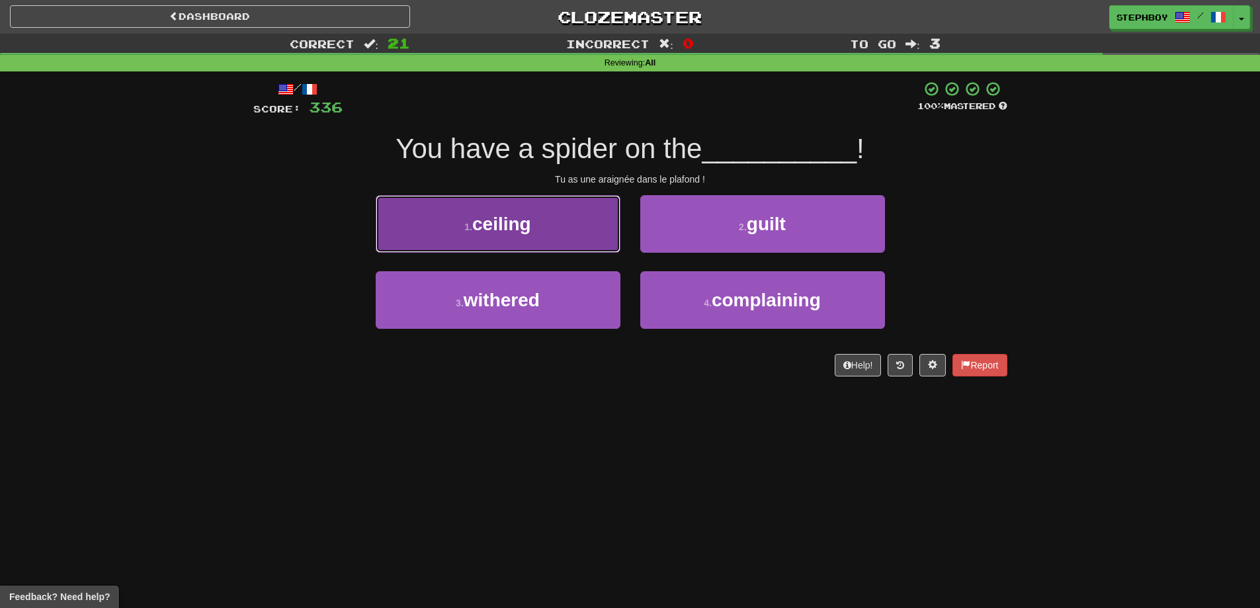
click at [521, 224] on span "ceiling" at bounding box center [501, 224] width 59 height 21
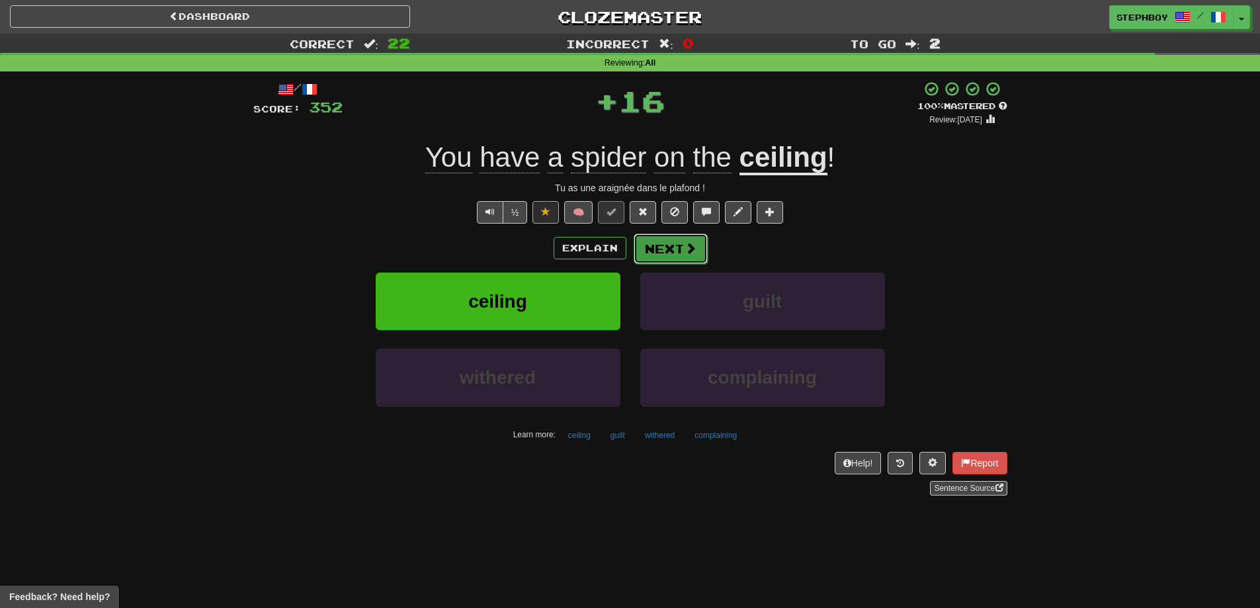
click at [676, 244] on button "Next" at bounding box center [671, 249] width 74 height 30
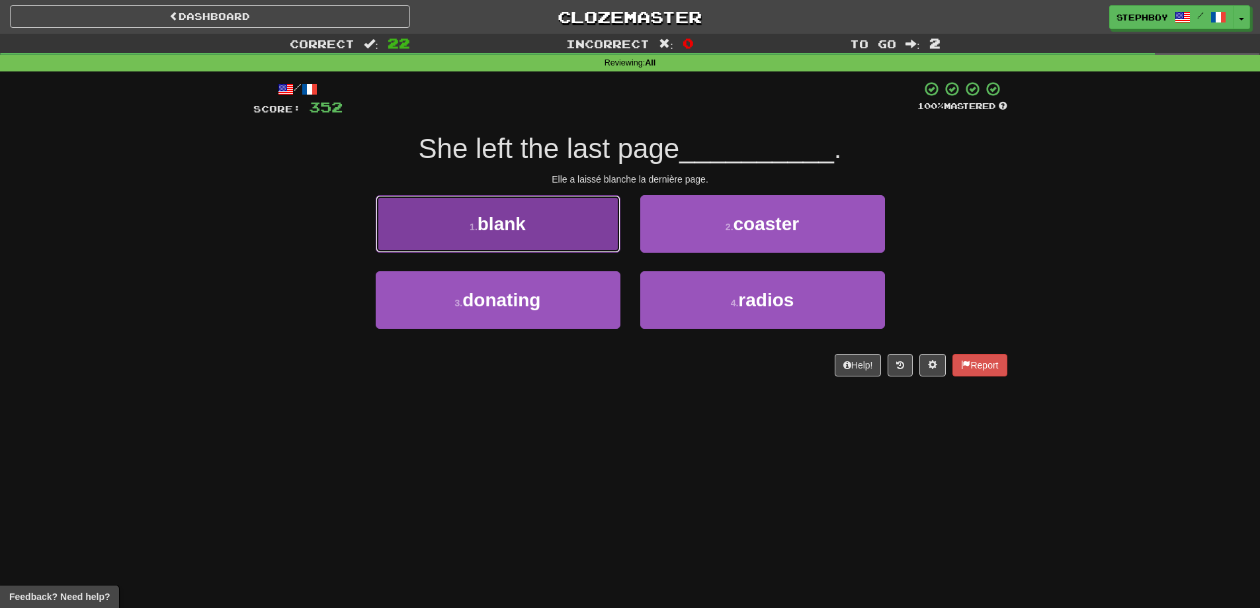
click at [481, 230] on span "blank" at bounding box center [502, 224] width 48 height 21
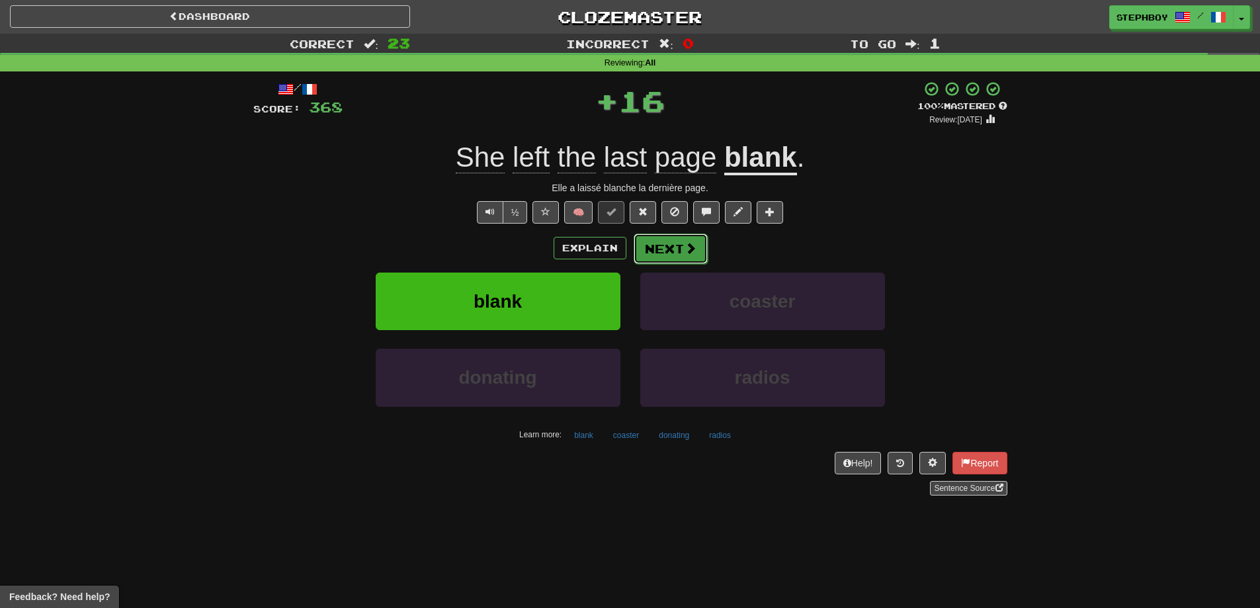
click at [676, 248] on button "Next" at bounding box center [671, 249] width 74 height 30
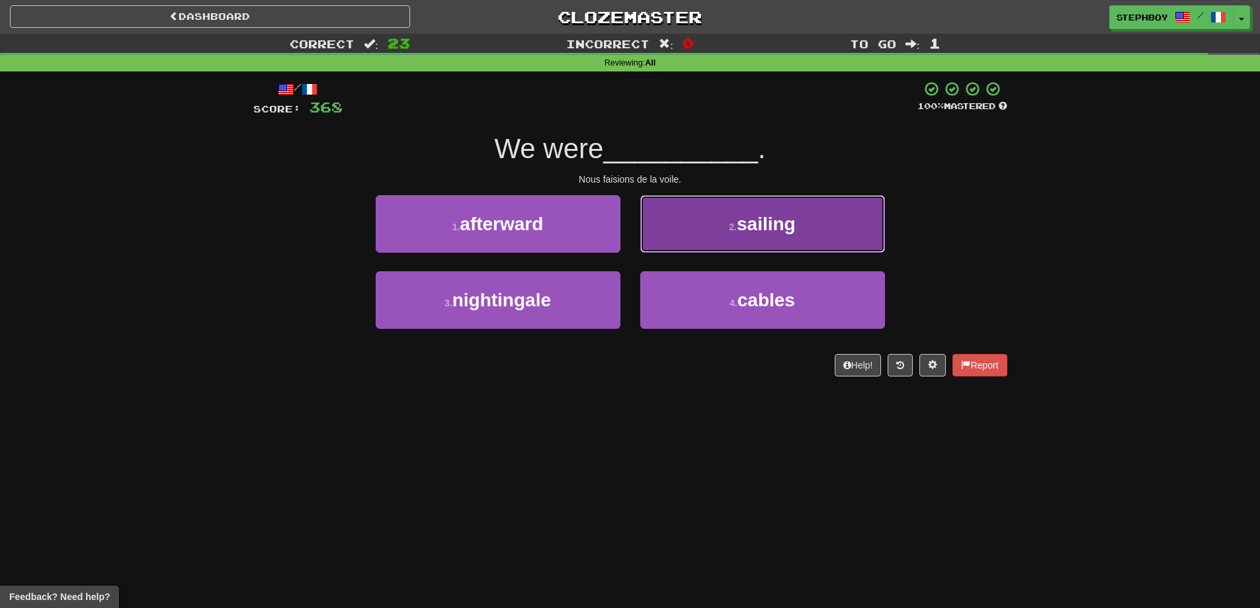
click at [708, 249] on button "2 . sailing" at bounding box center [762, 224] width 245 height 58
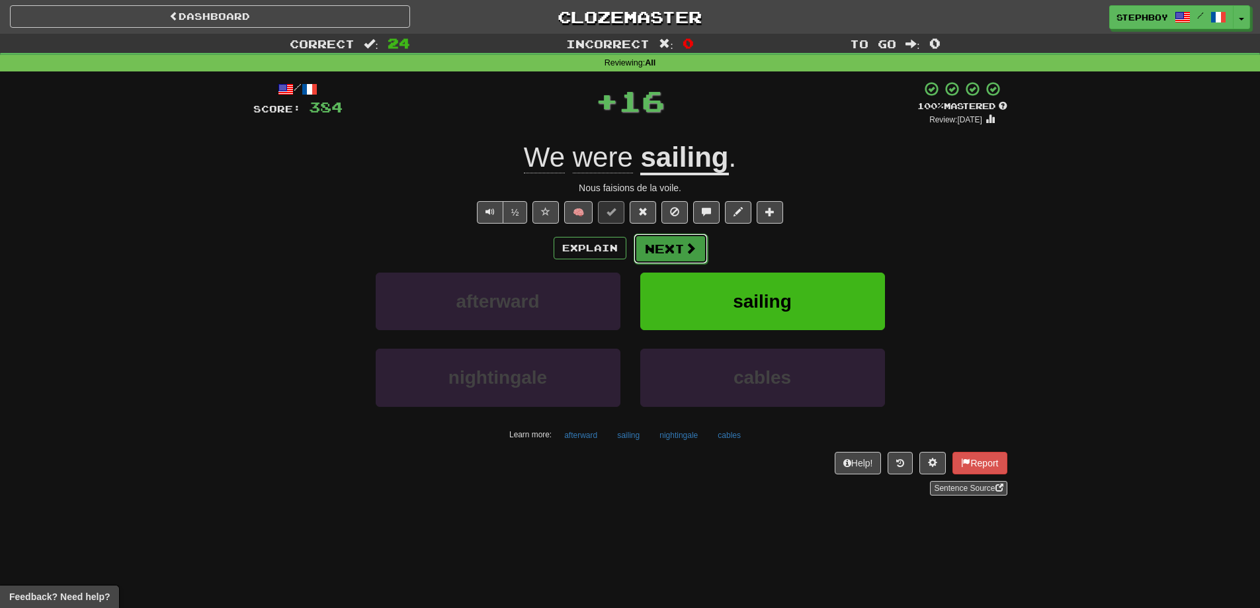
click at [660, 262] on button "Next" at bounding box center [671, 249] width 74 height 30
